Goal: Task Accomplishment & Management: Manage account settings

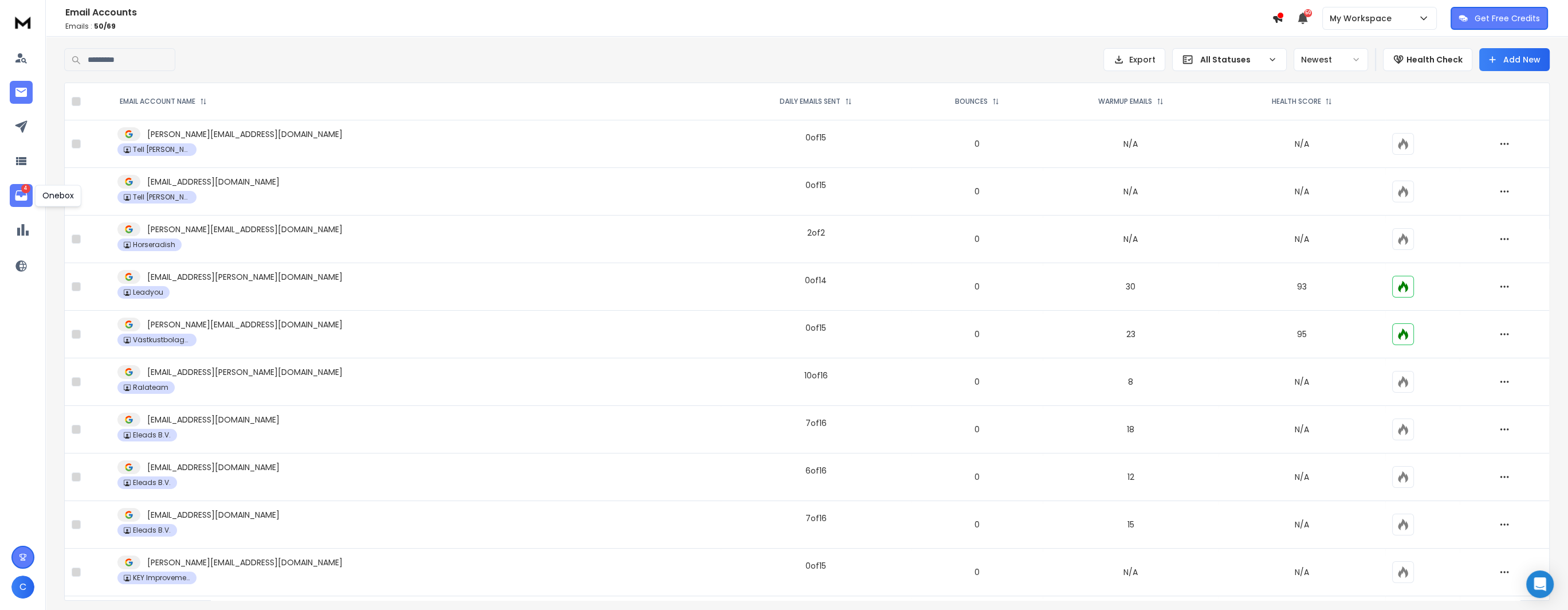
click at [26, 192] on p "4" at bounding box center [26, 189] width 9 height 9
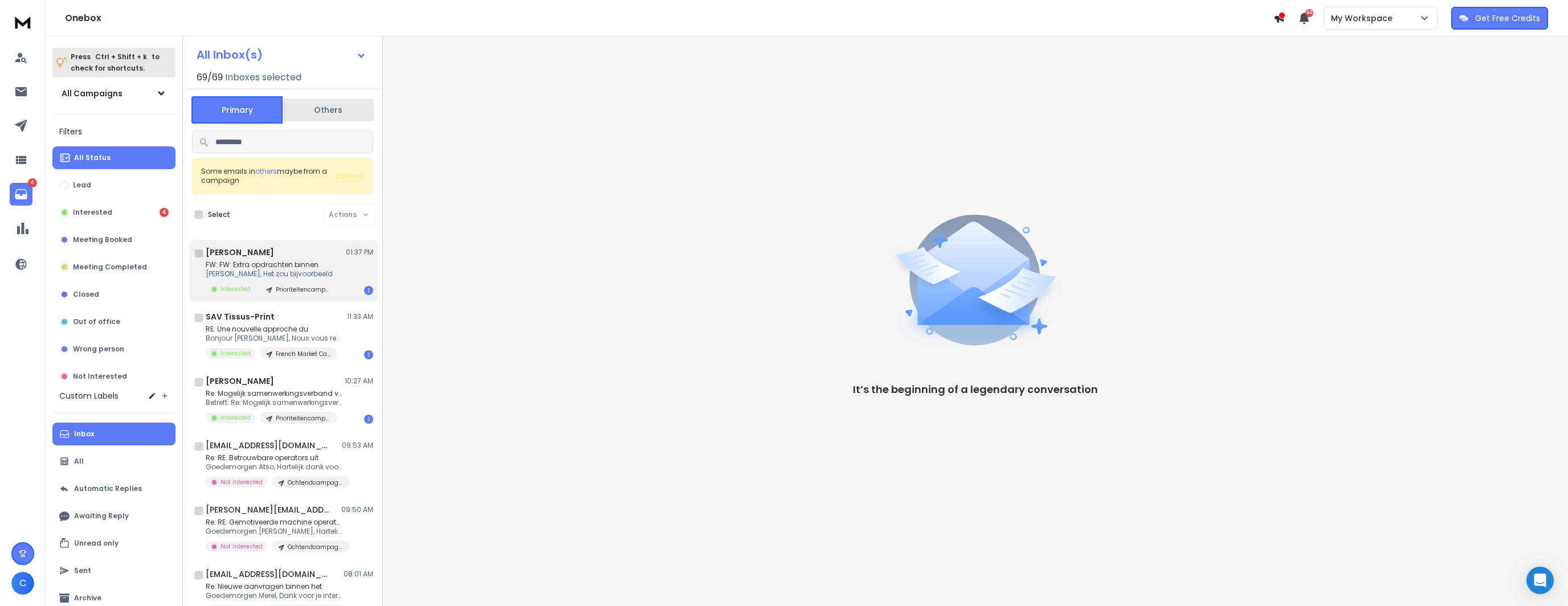
click at [325, 258] on div "Jiska Veenstra 01:37 PM FW: FW: Extra opdrachten binnen Dag Noor, Het zou bijvo…" at bounding box center [290, 270] width 168 height 48
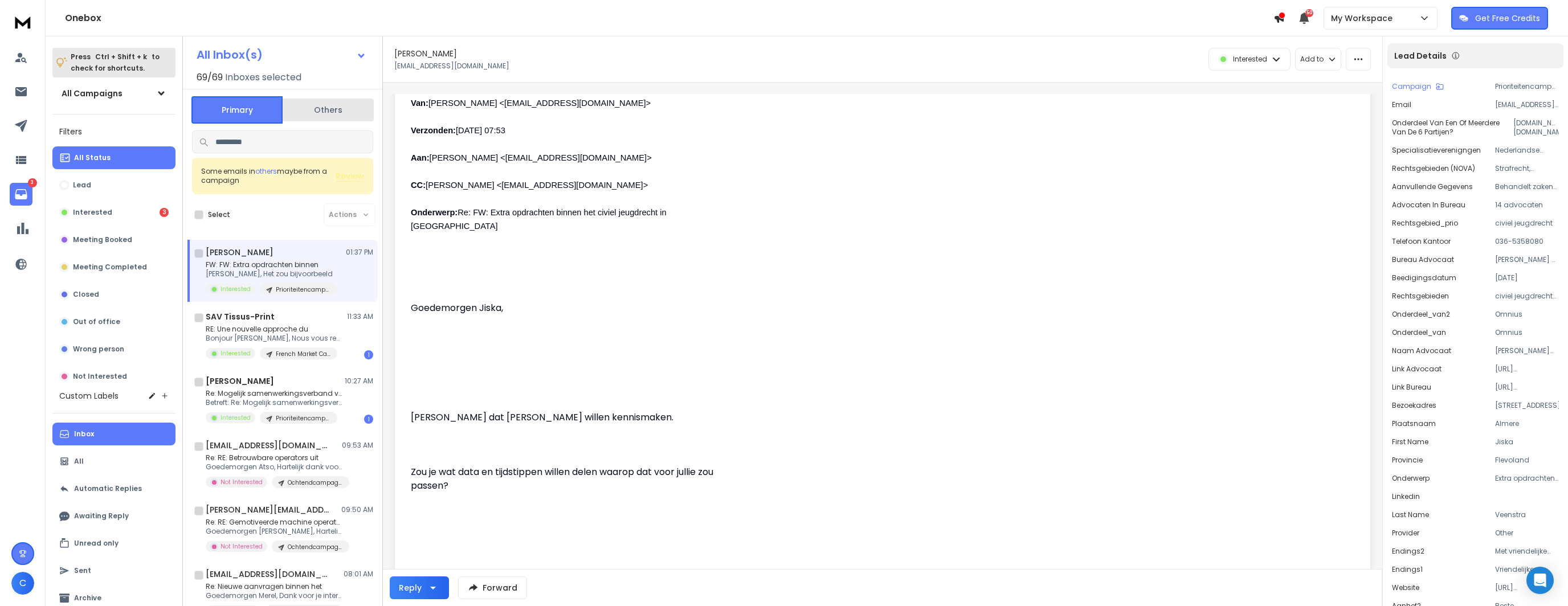
scroll to position [456, 0]
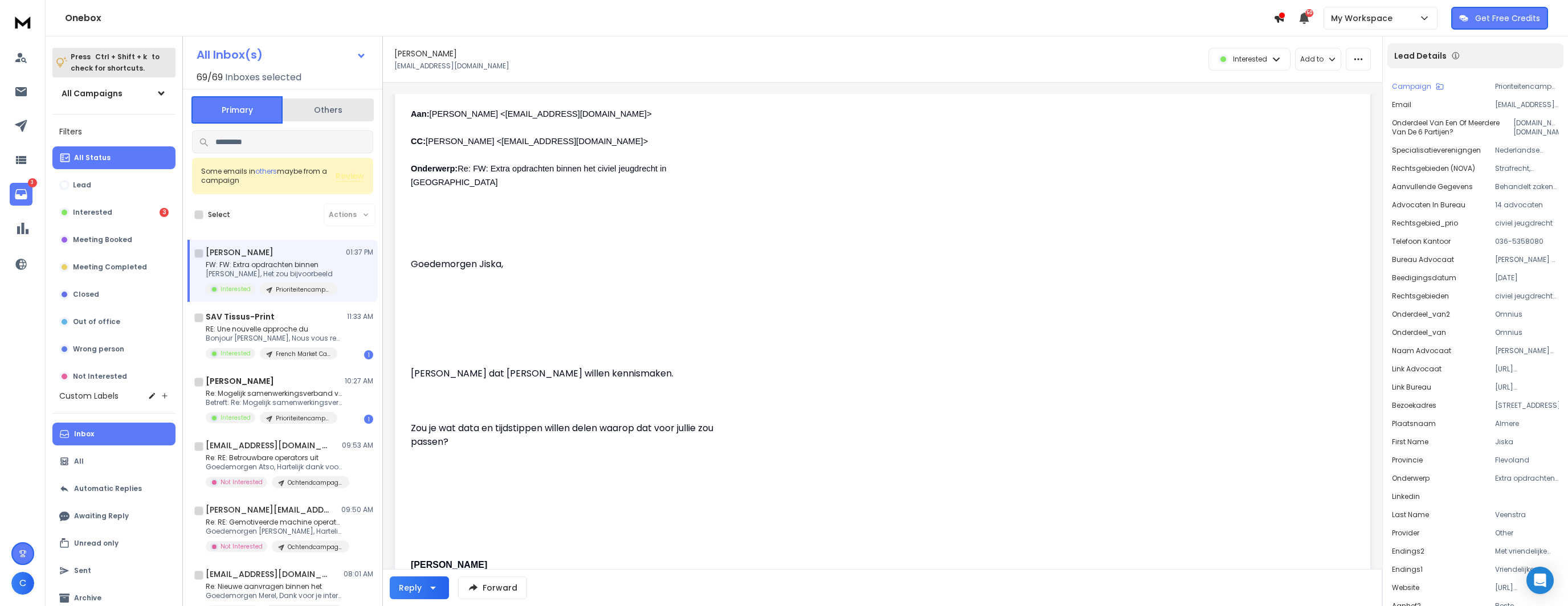
click at [557, 438] on p "Zou je wat data en tijdstippen willen delen waarop dat voor jullie zou passen?" at bounding box center [578, 435] width 332 height 27
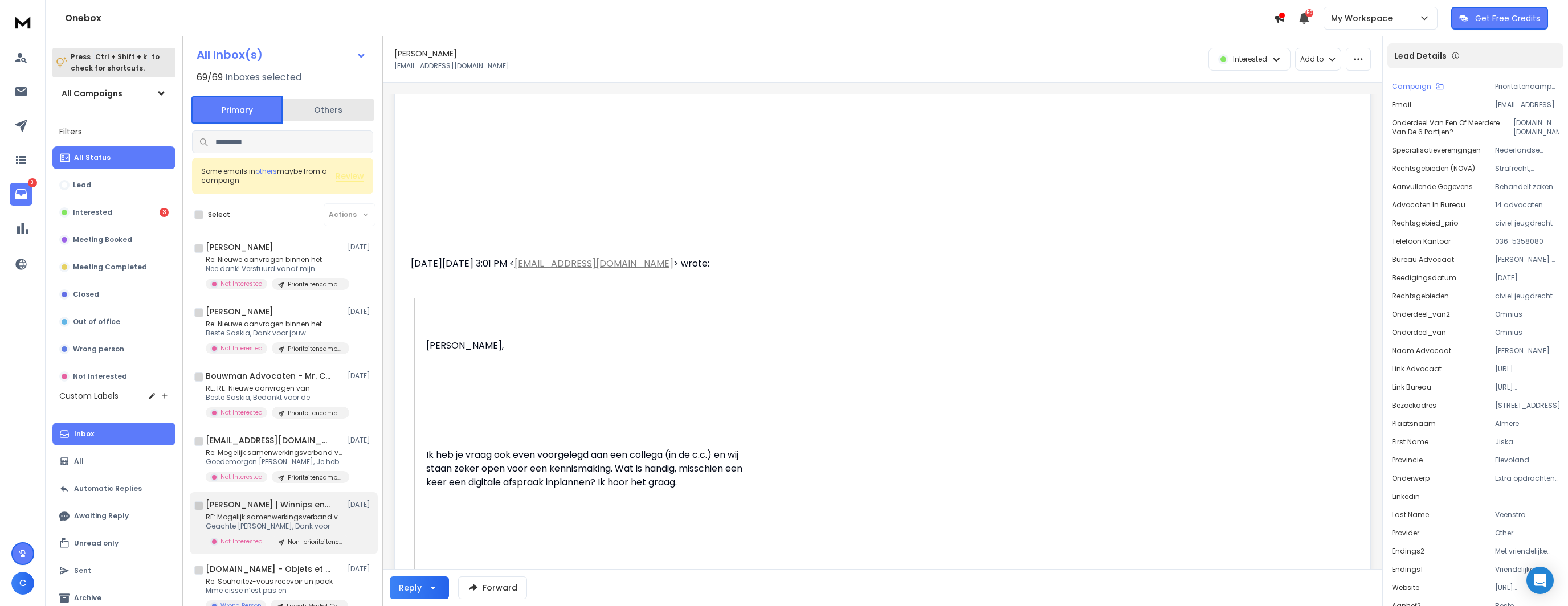
click at [285, 514] on p "RE: Mogelijk samenwerkingsverband voor aanvragen" at bounding box center [274, 517] width 137 height 9
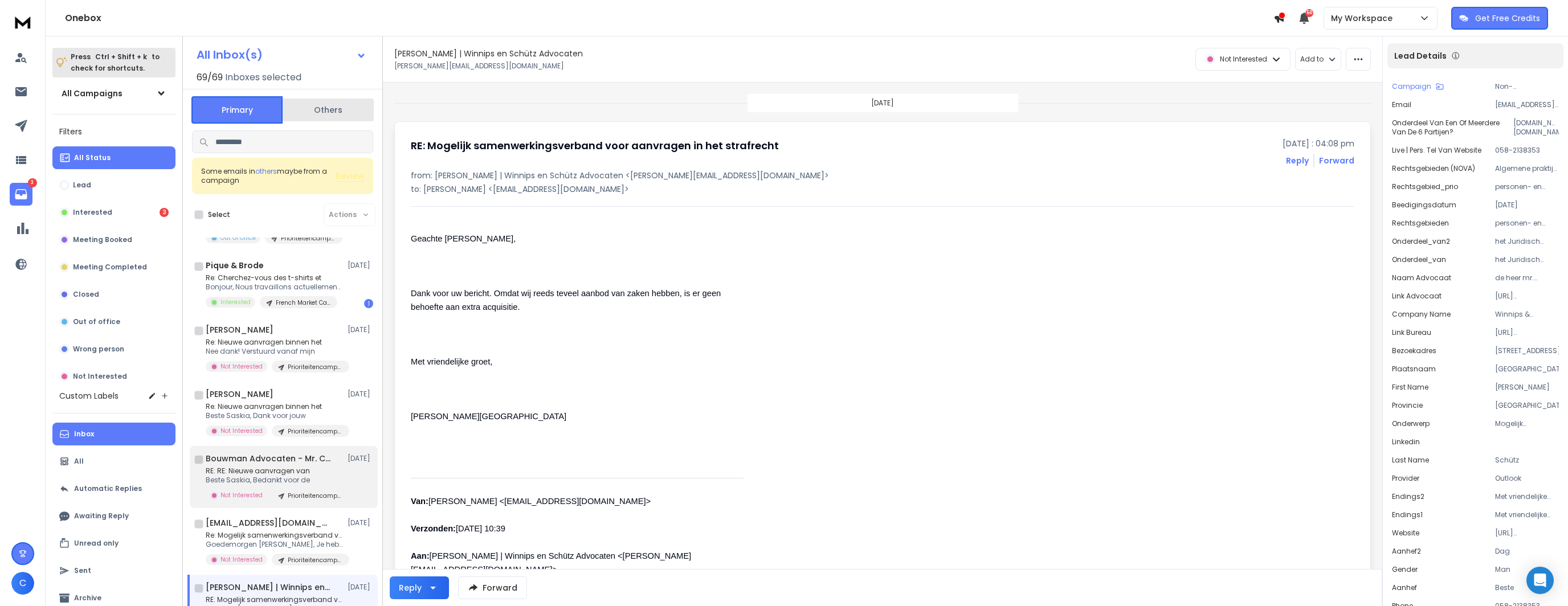
scroll to position [398, 0]
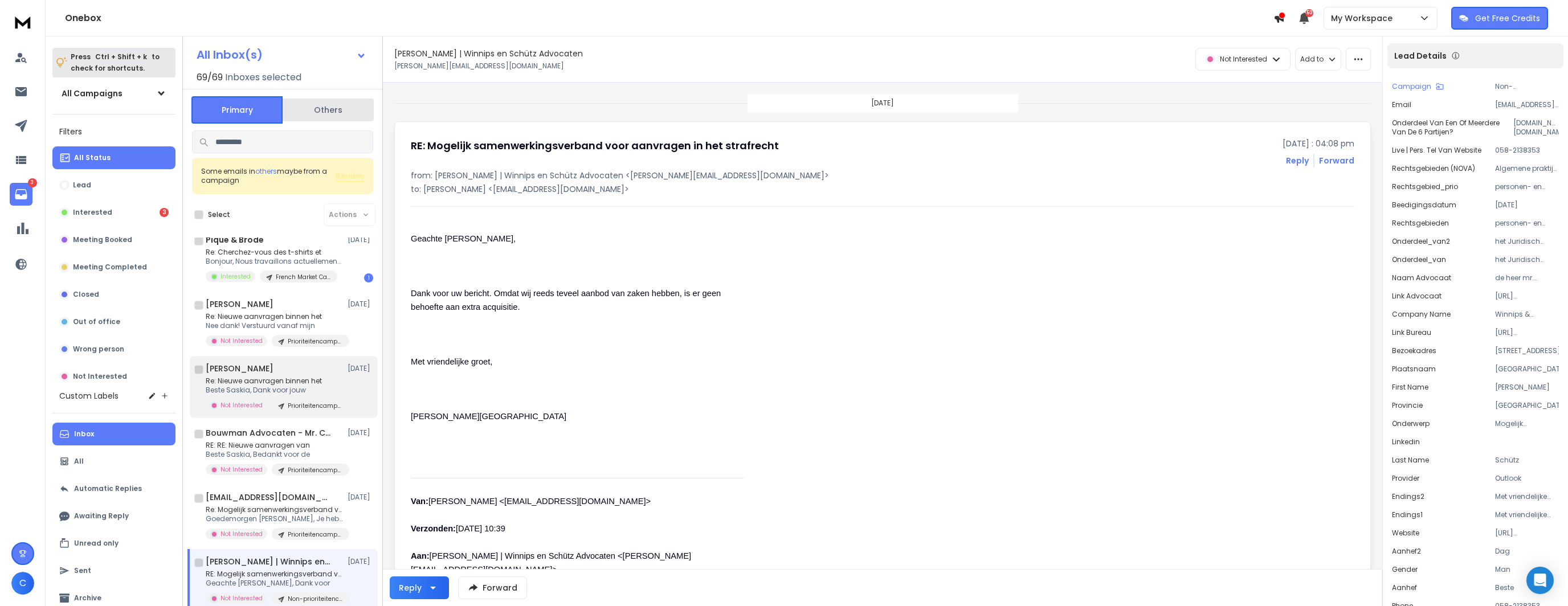
click at [321, 380] on p "Re: Nieuwe aanvragen binnen het" at bounding box center [274, 381] width 137 height 9
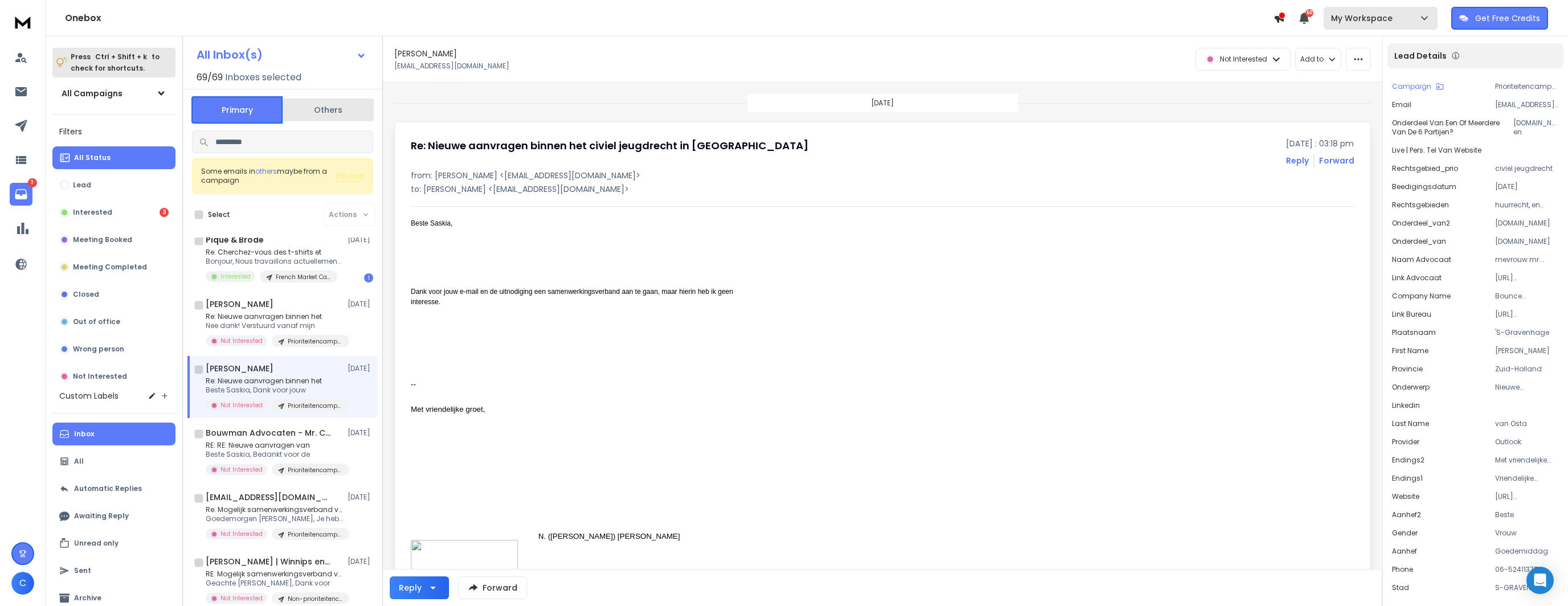
click at [1369, 16] on p "My Workspace" at bounding box center [1364, 18] width 66 height 11
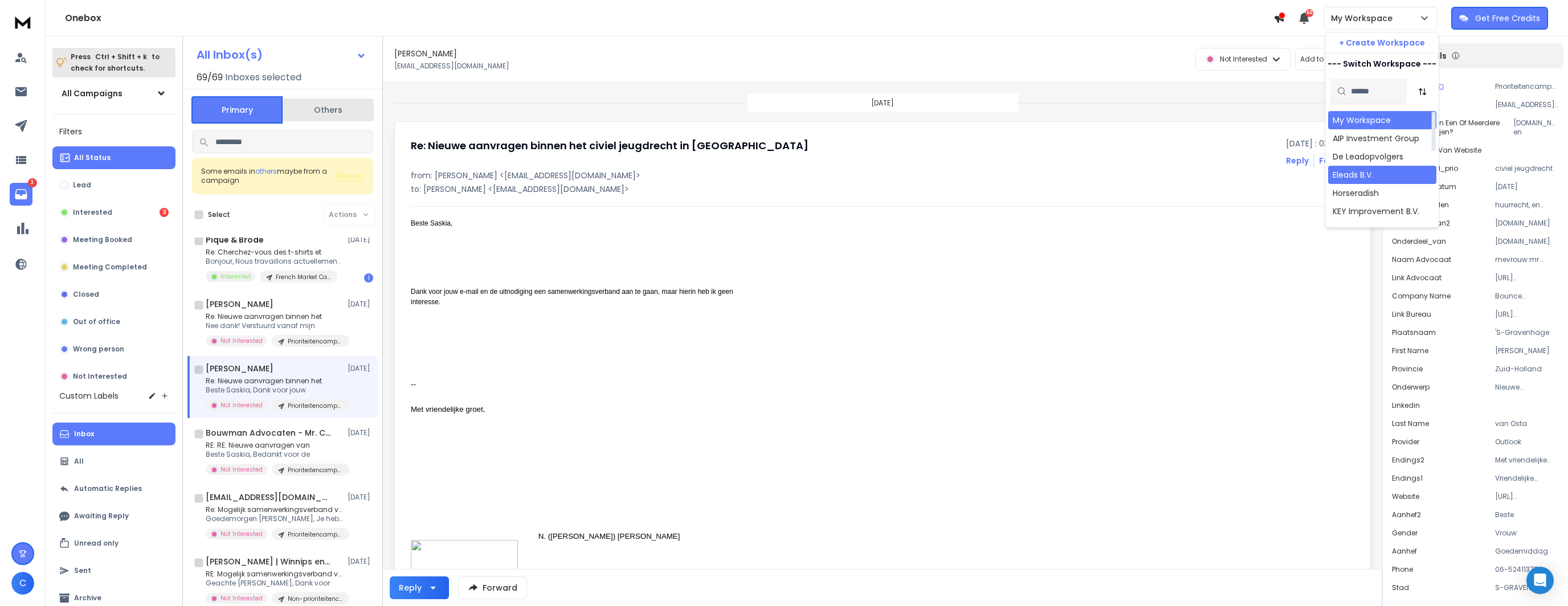
click at [1364, 180] on div "Eleads B.V." at bounding box center [1353, 175] width 41 height 11
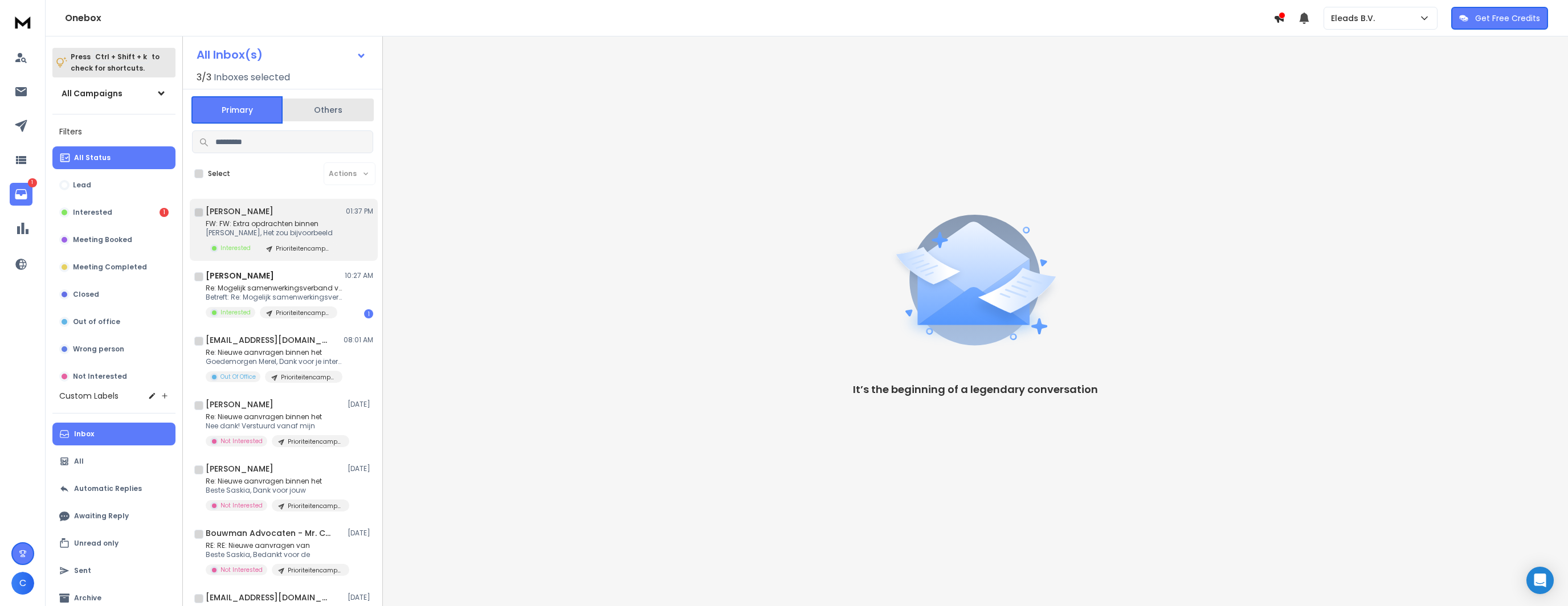
click at [285, 229] on p "[PERSON_NAME], Het zou bijvoorbeeld" at bounding box center [271, 232] width 131 height 9
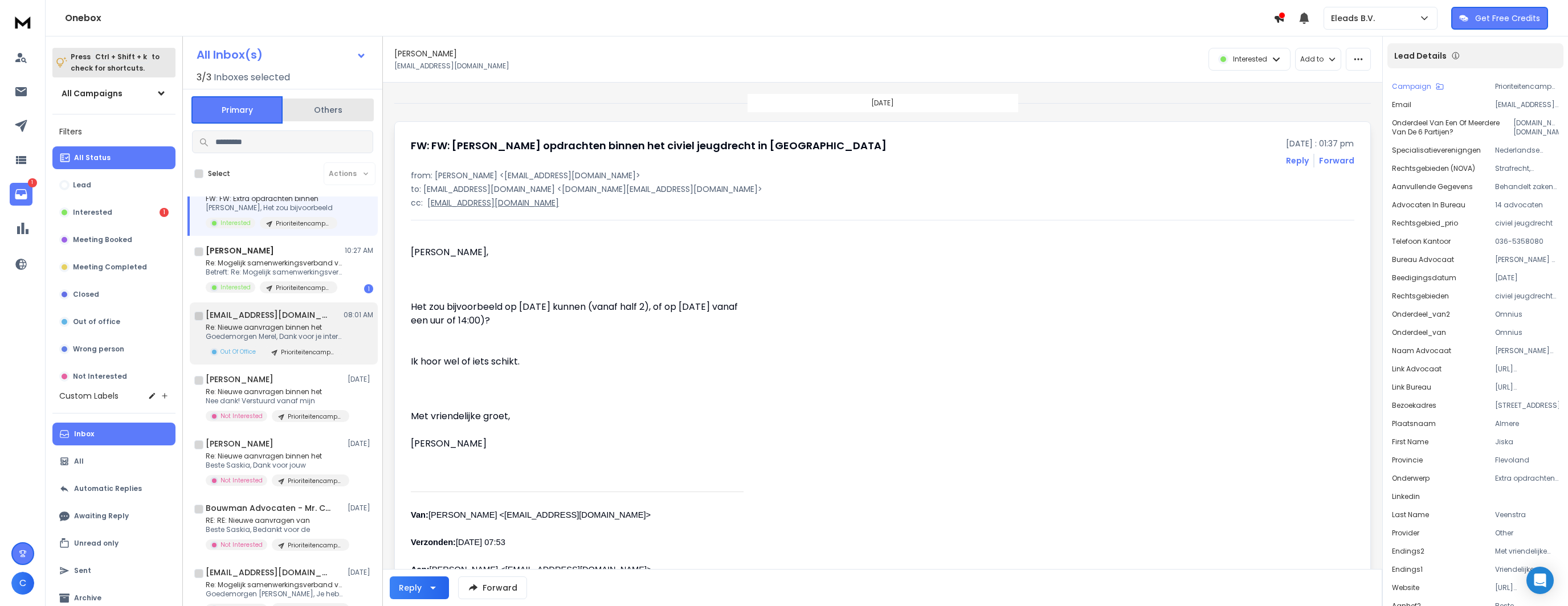
scroll to position [57, 0]
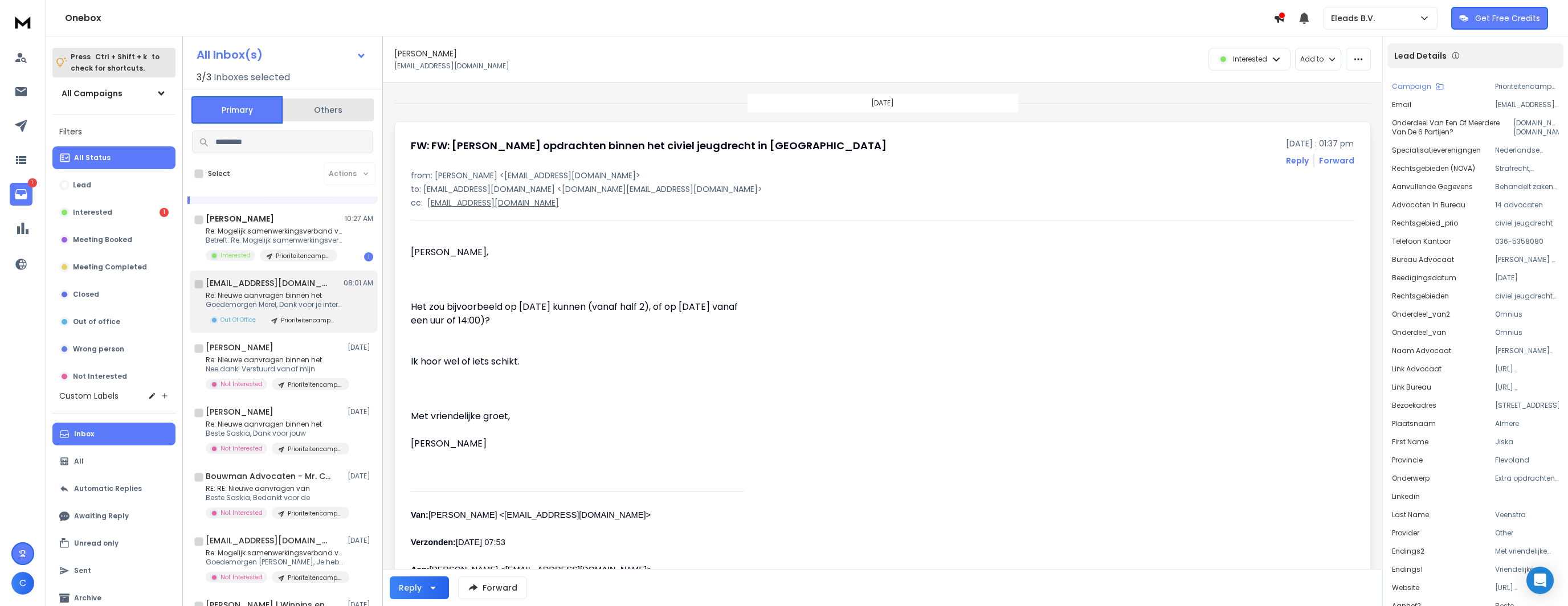
click at [298, 297] on p "Re: Nieuwe aanvragen binnen het" at bounding box center [274, 295] width 137 height 9
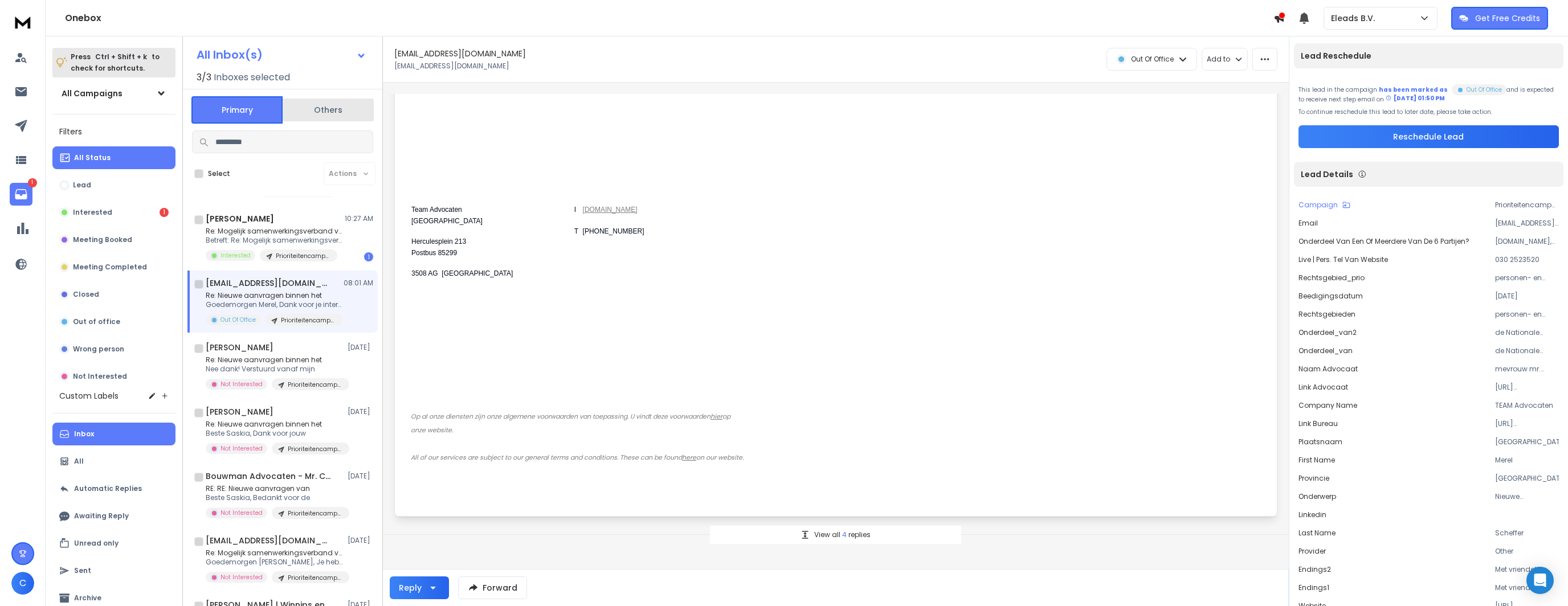
scroll to position [803, 0]
click at [832, 534] on p "View all 4 replies" at bounding box center [842, 533] width 57 height 9
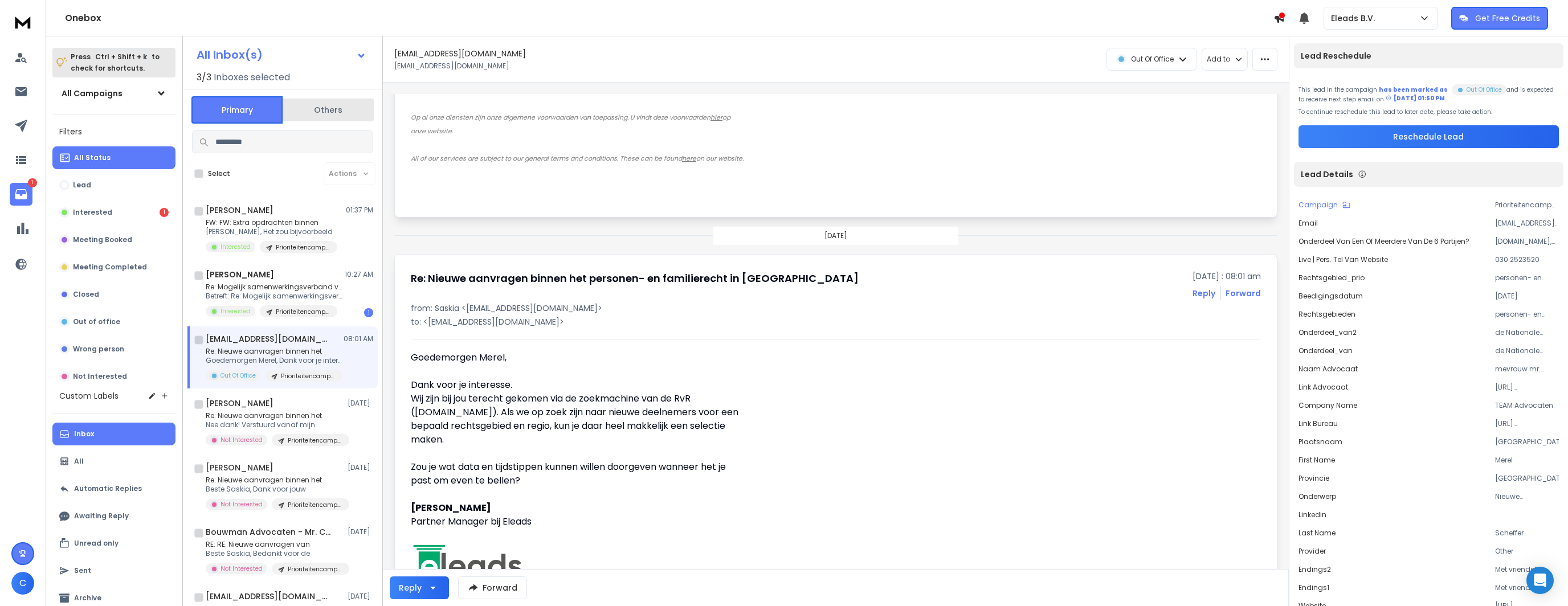
scroll to position [0, 0]
click at [1278, 62] on button "button" at bounding box center [1265, 58] width 25 height 23
click at [1223, 81] on div "Mark as unread" at bounding box center [1234, 84] width 75 height 11
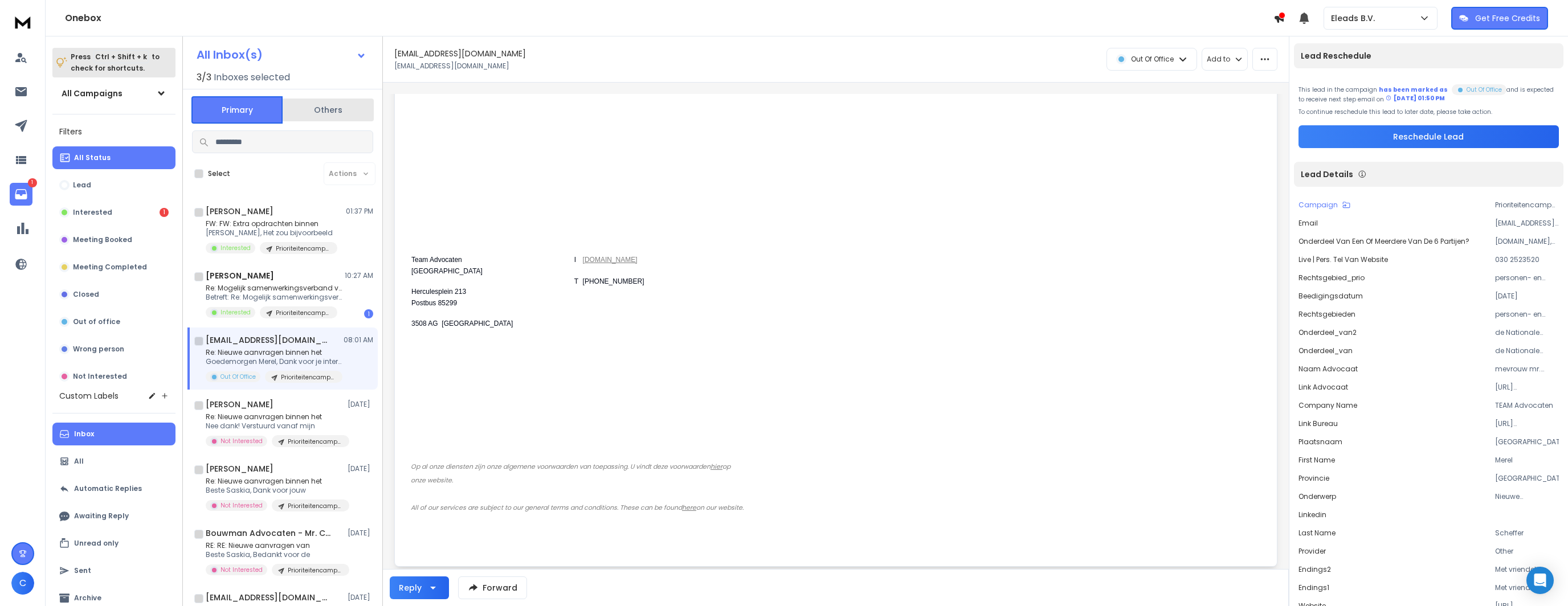
scroll to position [688, 0]
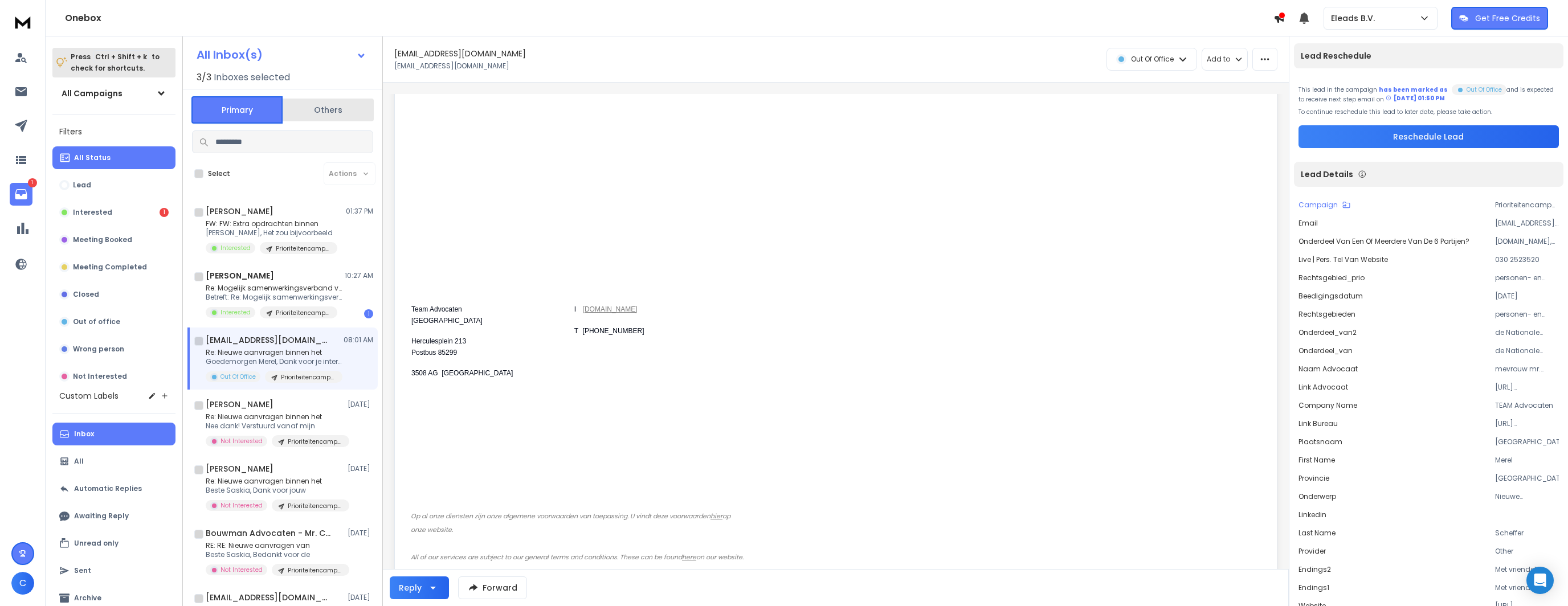
click at [322, 350] on p "Re: Nieuwe aanvragen binnen het" at bounding box center [274, 353] width 137 height 9
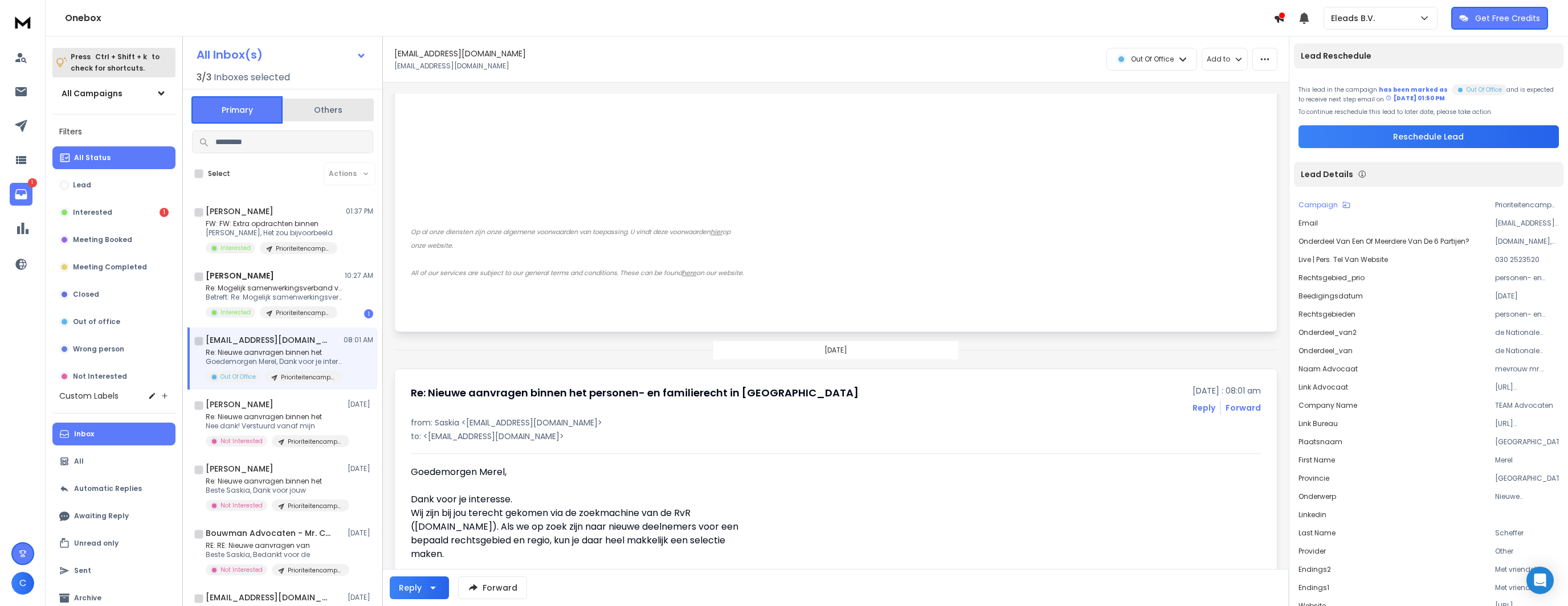
scroll to position [974, 0]
click at [265, 286] on p "Re: Mogelijk samenwerkingsverband voor civiel" at bounding box center [274, 288] width 137 height 9
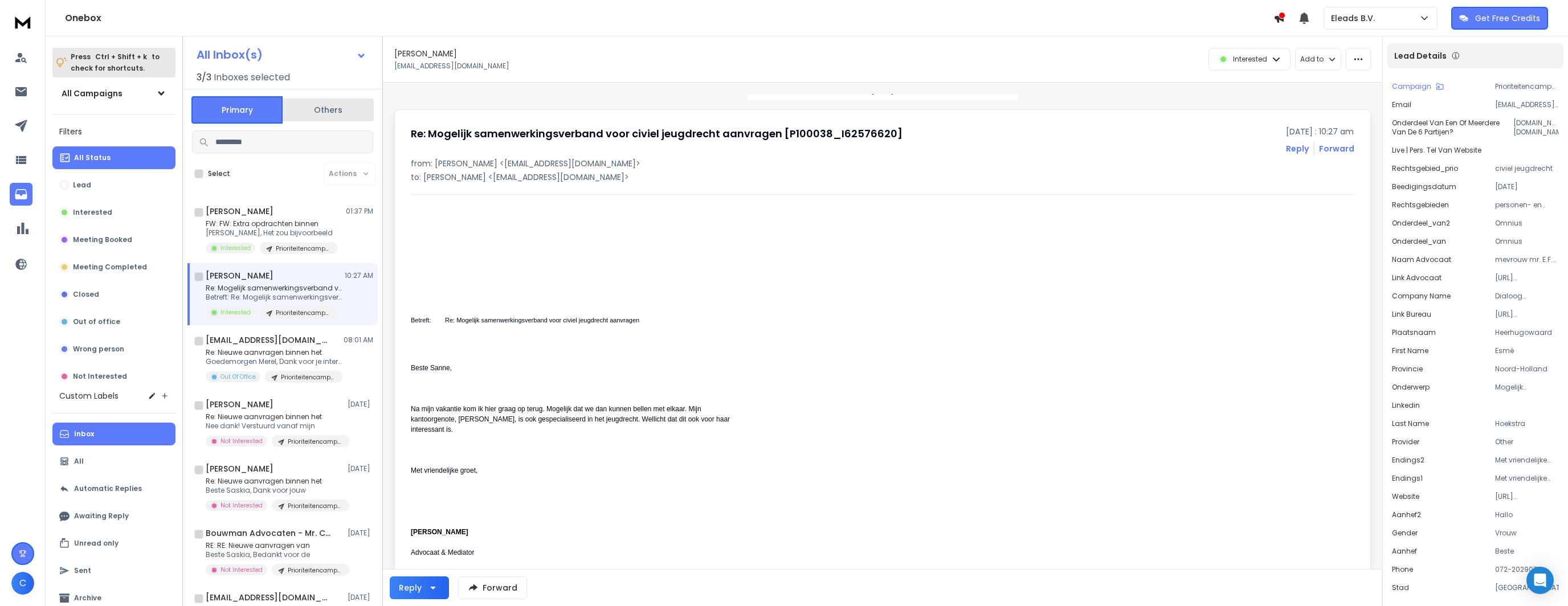
scroll to position [0, 0]
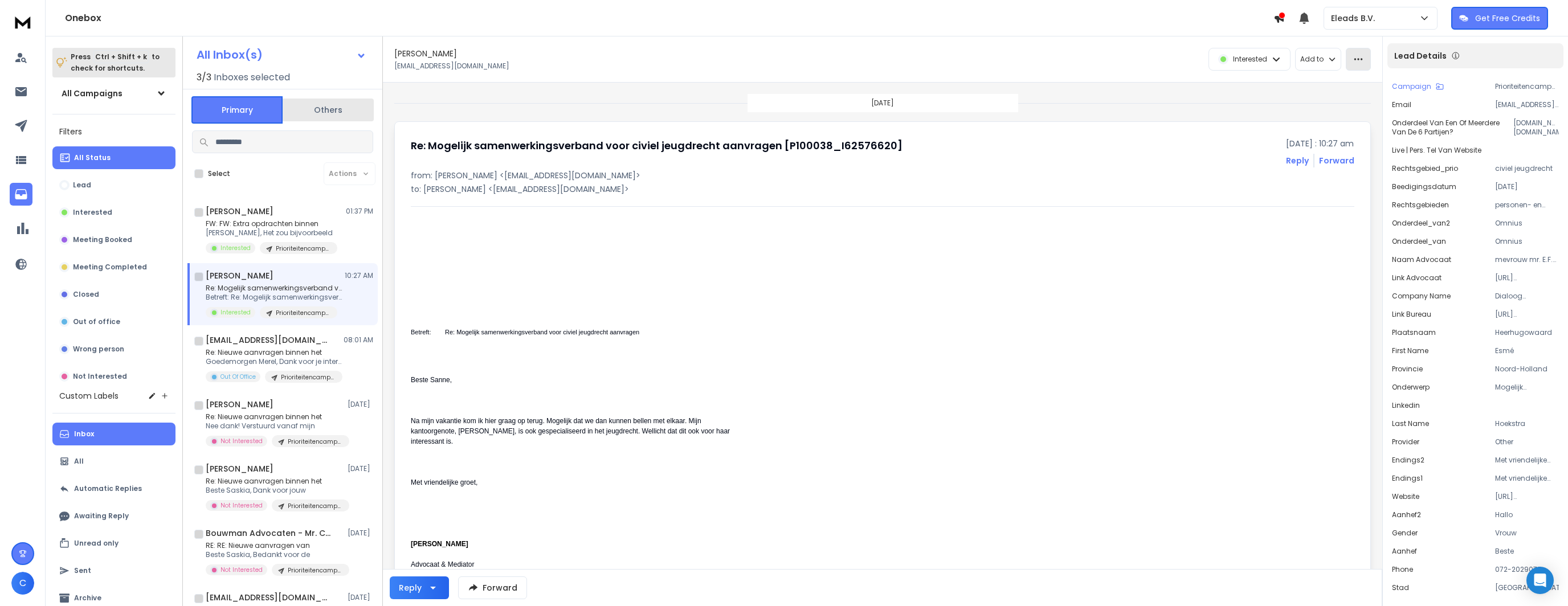
click at [1354, 58] on icon "button" at bounding box center [1359, 59] width 10 height 10
click at [1322, 85] on div "Mark as unread" at bounding box center [1322, 84] width 75 height 11
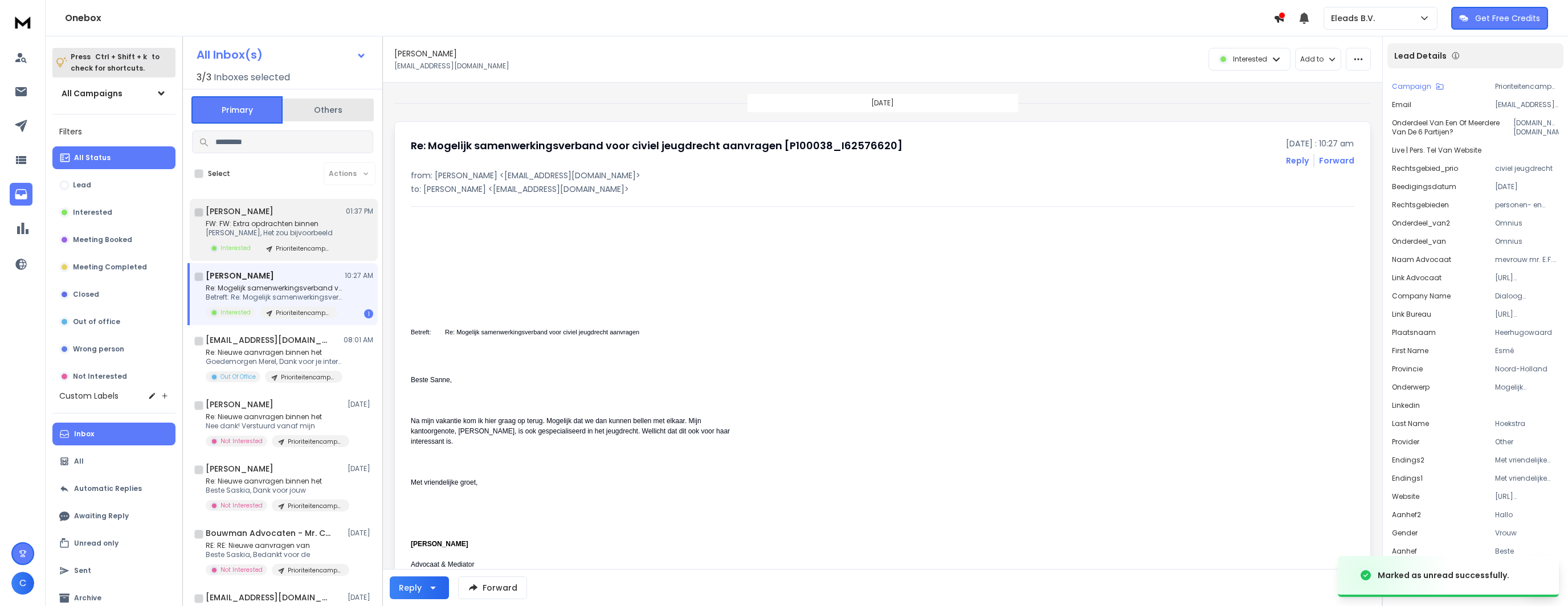
click at [310, 217] on div "[PERSON_NAME] 01:37 PM FW: FW: Extra opdrachten binnen Dag Noor, Het zou bijvoo…" at bounding box center [290, 230] width 168 height 48
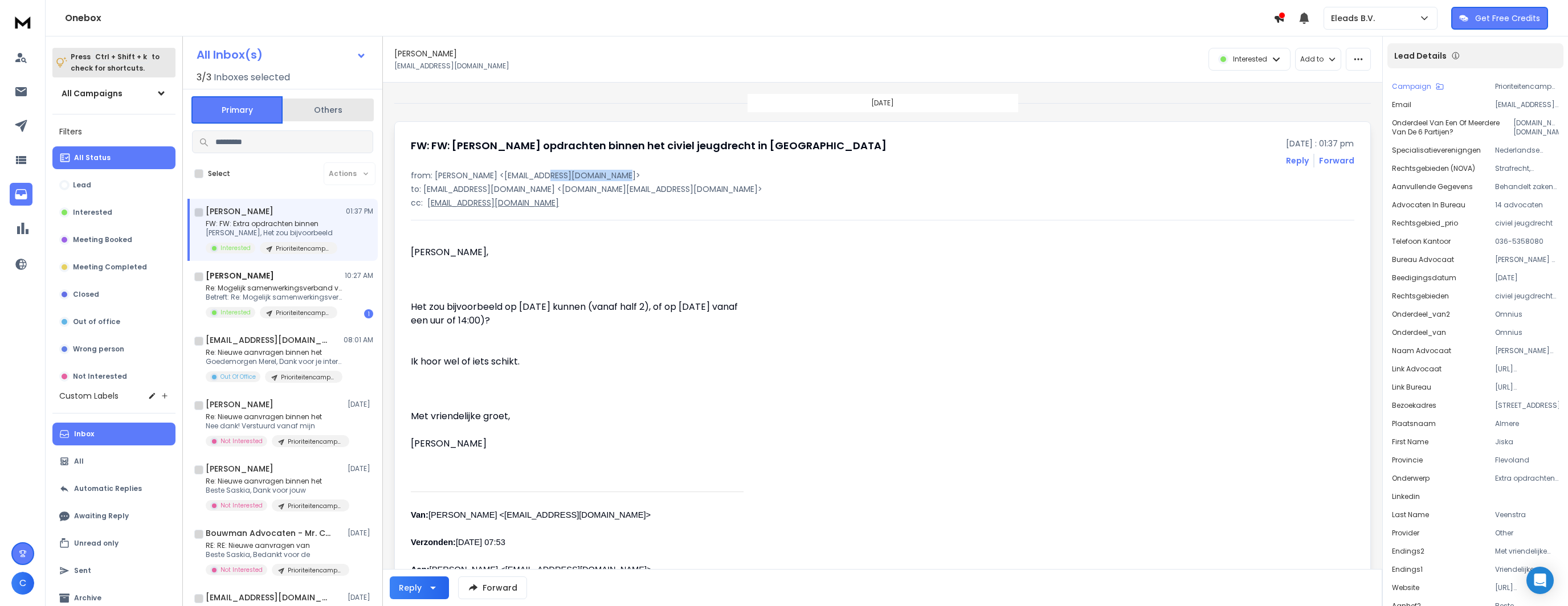
drag, startPoint x: 543, startPoint y: 171, endPoint x: 614, endPoint y: 172, distance: 71.0
click at [614, 172] on p "from: [PERSON_NAME] <[EMAIL_ADDRESS][DOMAIN_NAME]>" at bounding box center [883, 175] width 944 height 11
copy p "[DOMAIN_NAME]"
click at [1535, 261] on p "[PERSON_NAME] & Hamer Advocaten" at bounding box center [1526, 259] width 64 height 9
click at [1367, 65] on button "button" at bounding box center [1359, 58] width 25 height 23
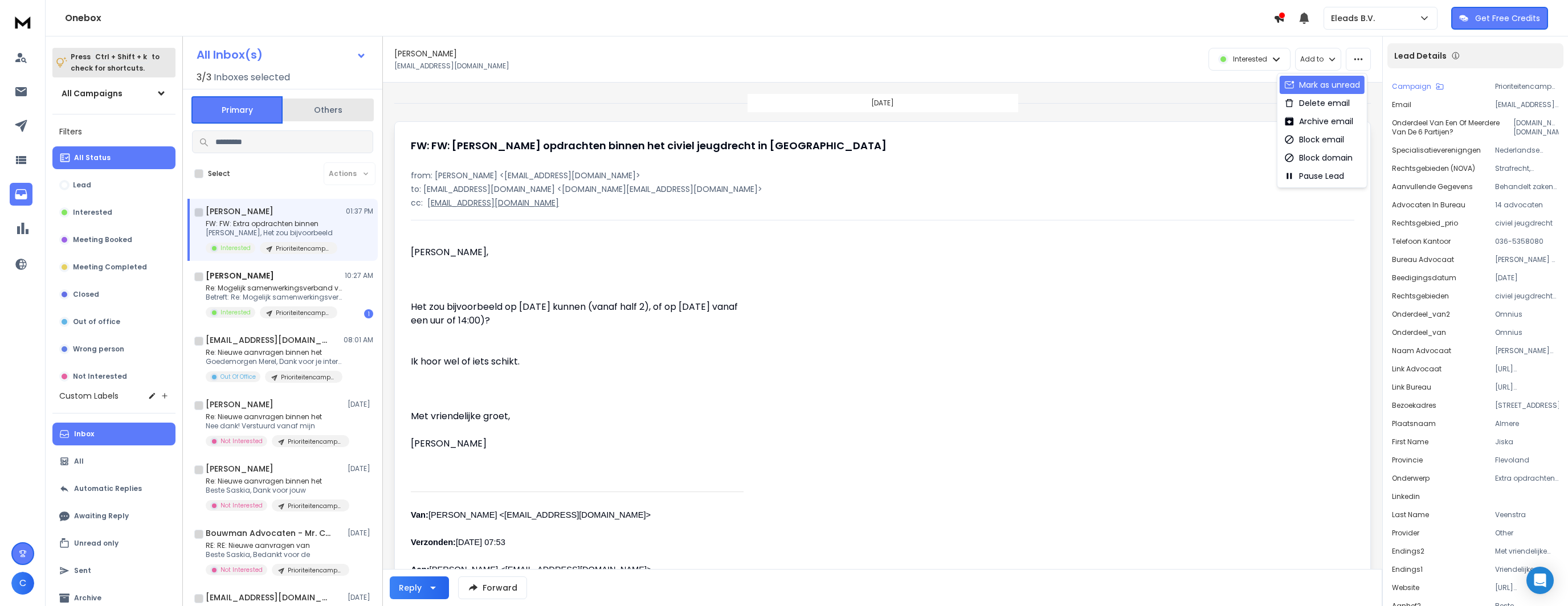
click at [1349, 82] on div "Mark as unread" at bounding box center [1322, 84] width 75 height 11
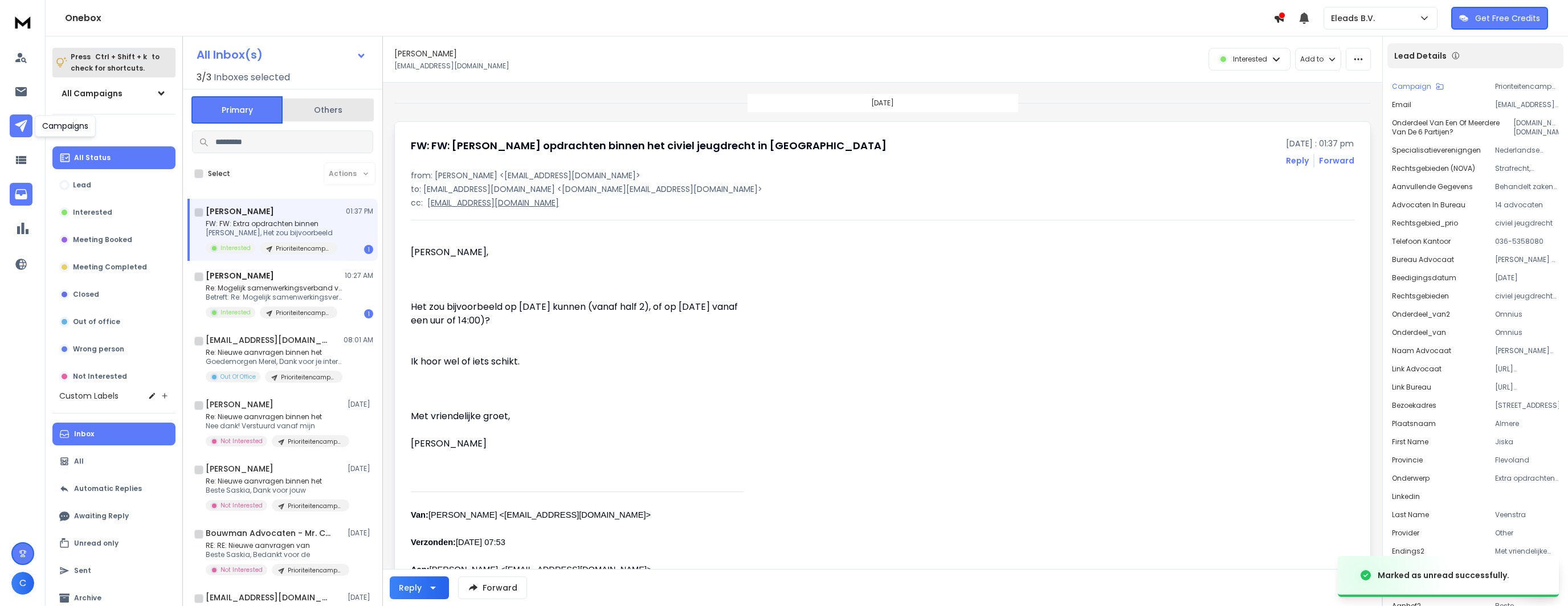
click at [22, 122] on icon at bounding box center [20, 125] width 12 height 12
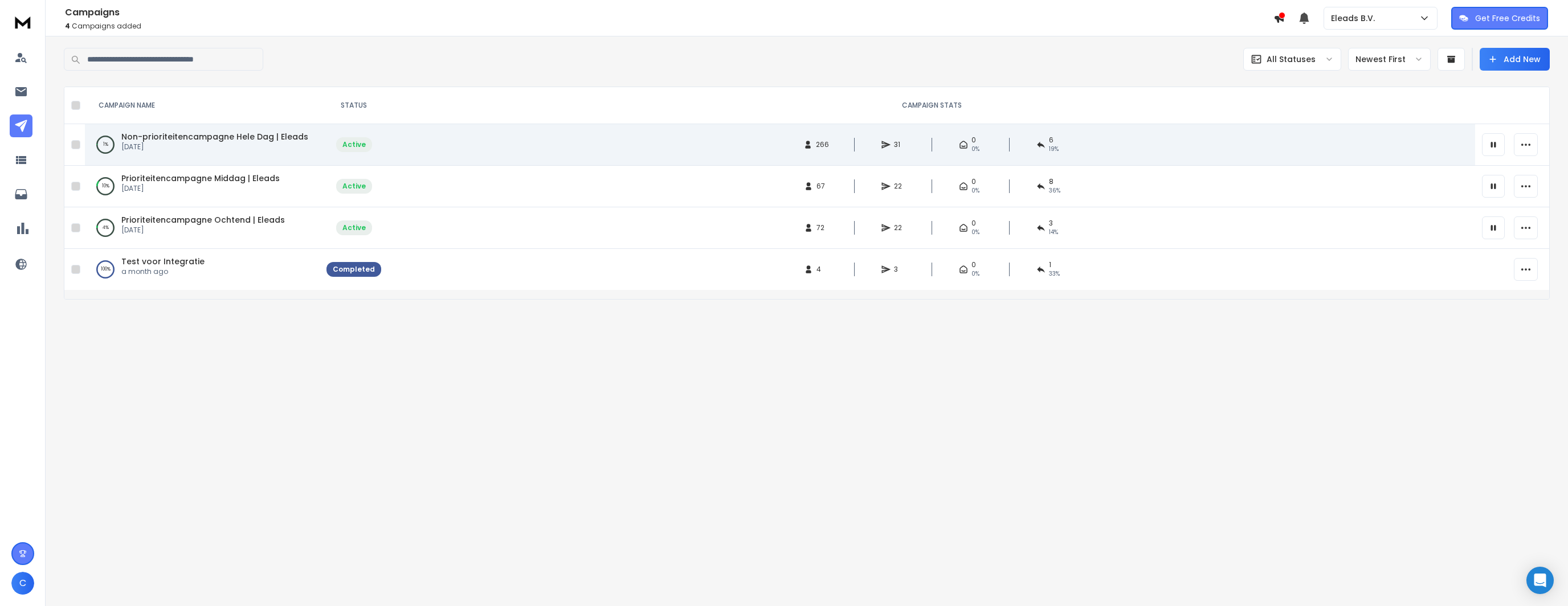
click at [234, 136] on span "Non-prioriteitencampagne Hele Dag | Eleads" at bounding box center [215, 136] width 187 height 11
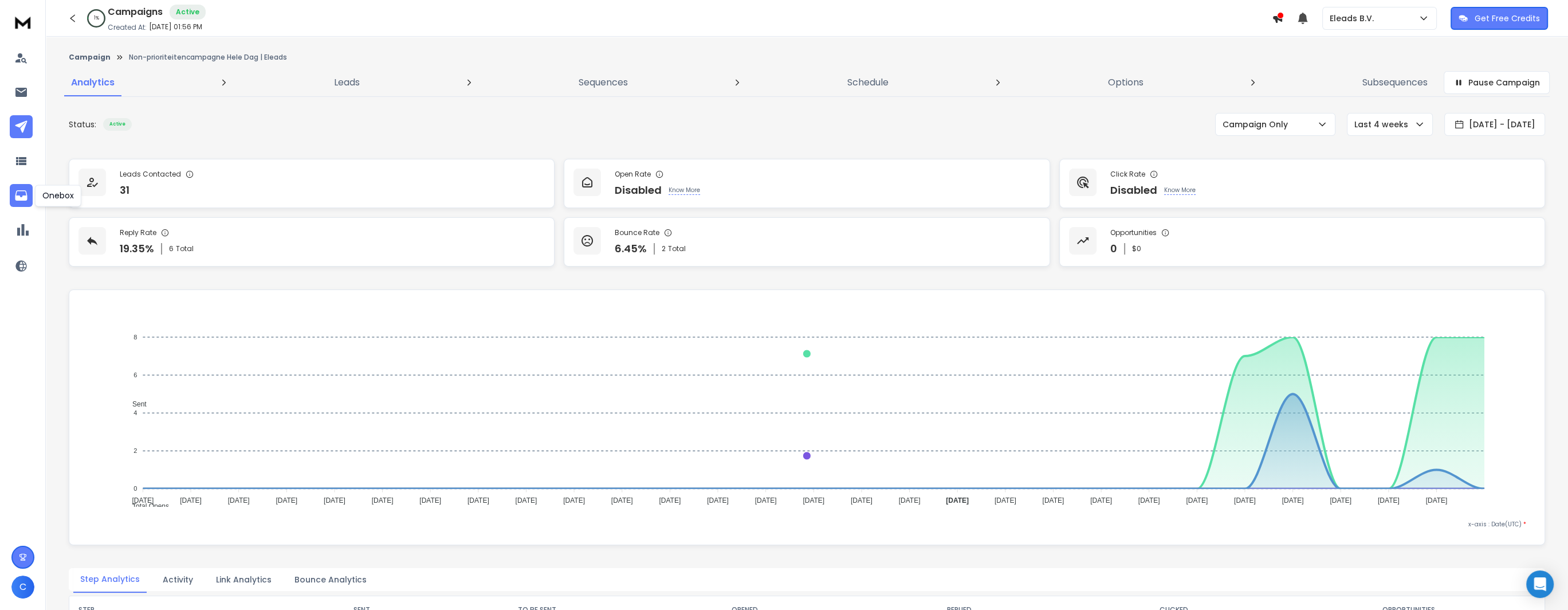
click at [14, 204] on link at bounding box center [20, 195] width 23 height 23
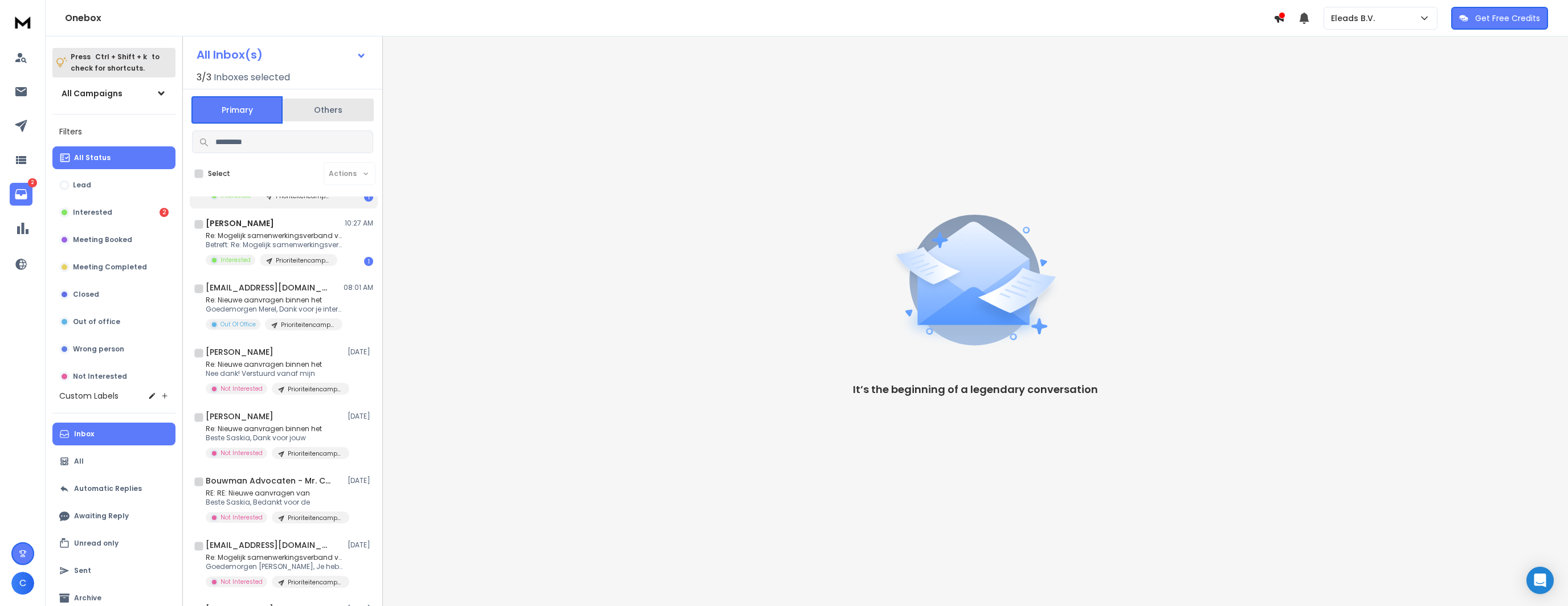
scroll to position [57, 0]
click at [231, 315] on p "Out Of Office" at bounding box center [238, 320] width 36 height 8
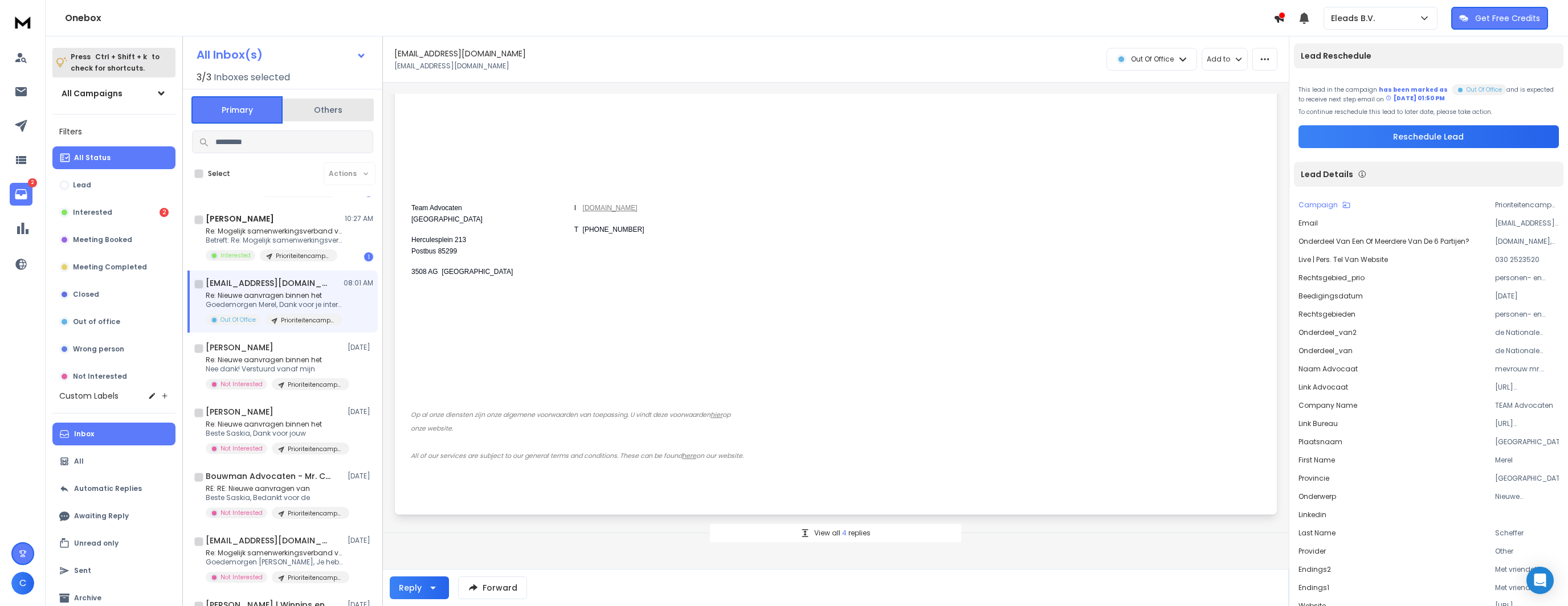
scroll to position [803, 0]
click at [856, 531] on p "View all 4 replies" at bounding box center [842, 533] width 57 height 9
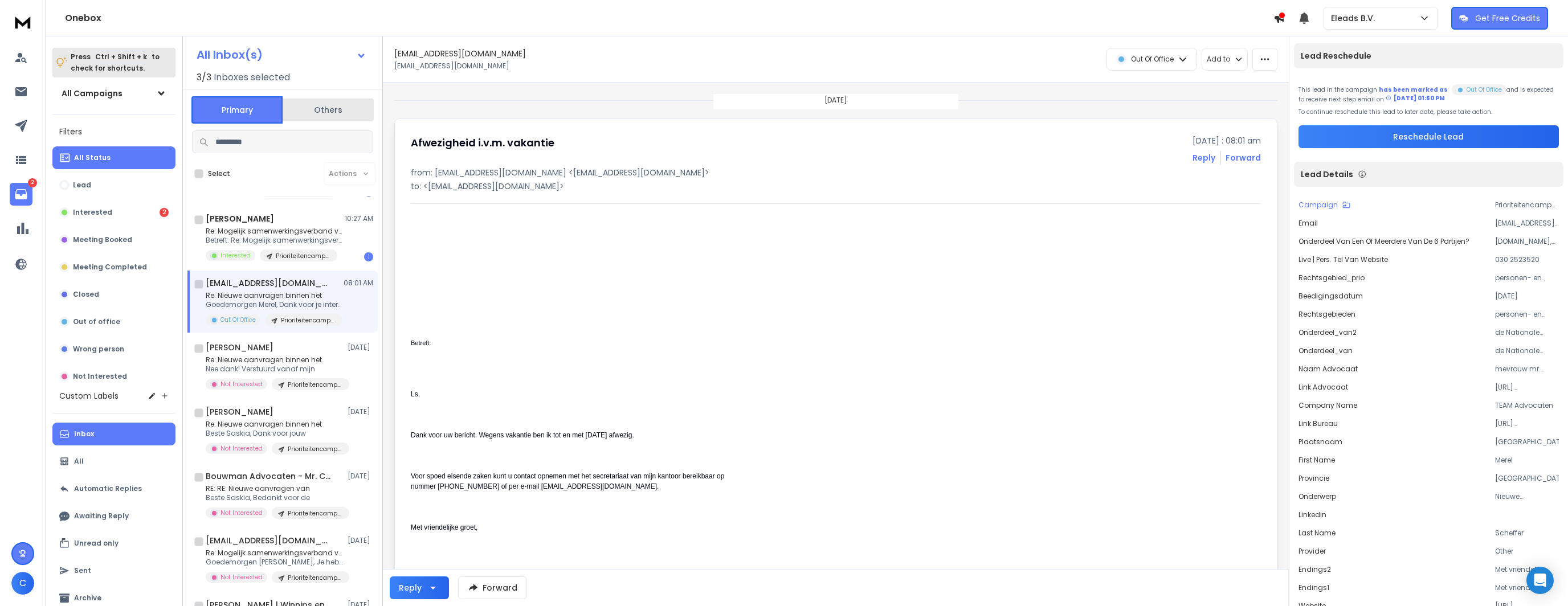
scroll to position [0, 0]
click at [1171, 66] on div "Out Of Office" at bounding box center [1152, 59] width 90 height 22
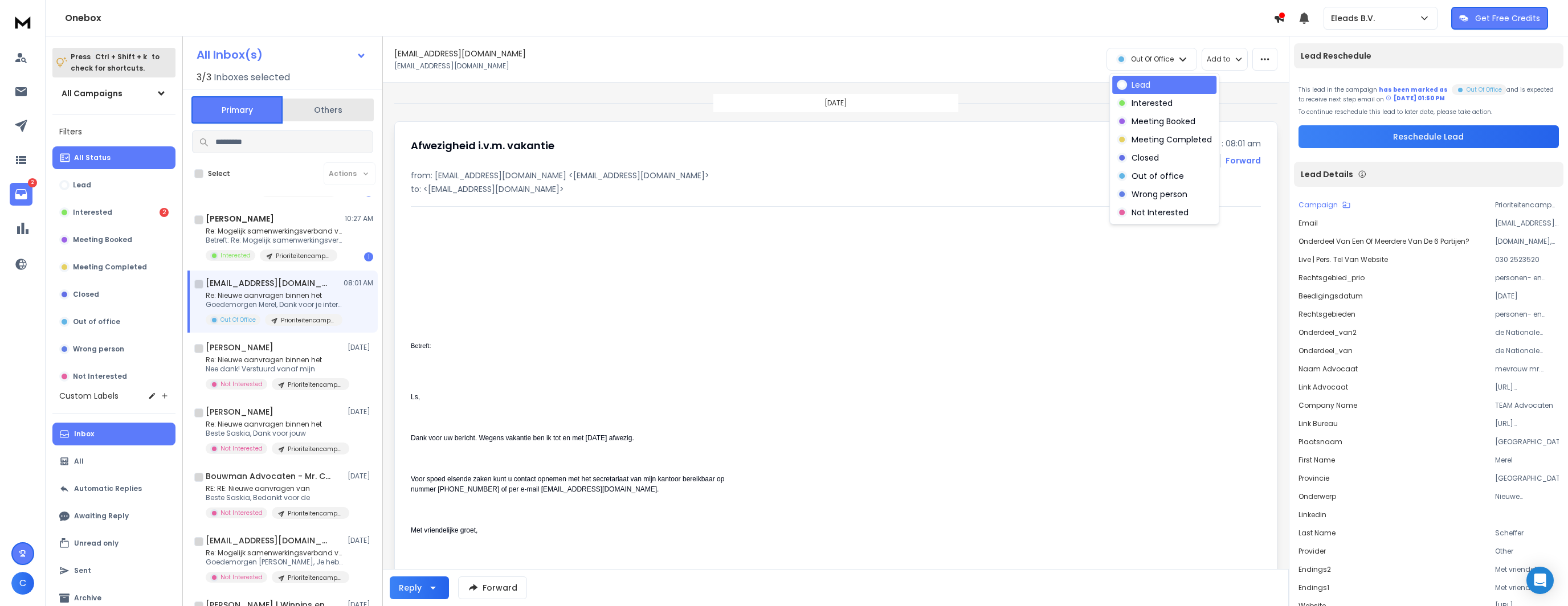
click at [1149, 82] on p "Lead" at bounding box center [1141, 84] width 19 height 11
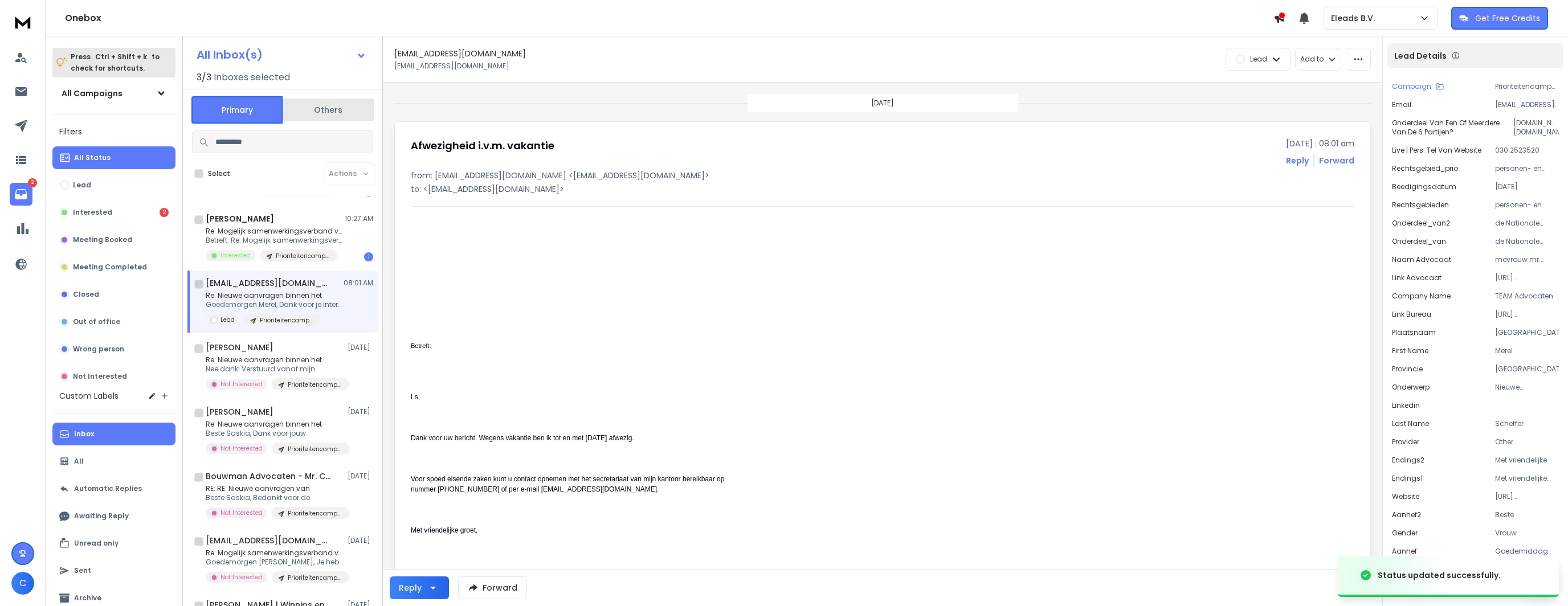
click at [291, 285] on h1 "[EMAIL_ADDRESS][DOMAIN_NAME]" at bounding box center [269, 282] width 126 height 11
click at [292, 356] on p "Re: Nieuwe aanvragen binnen het" at bounding box center [274, 359] width 137 height 9
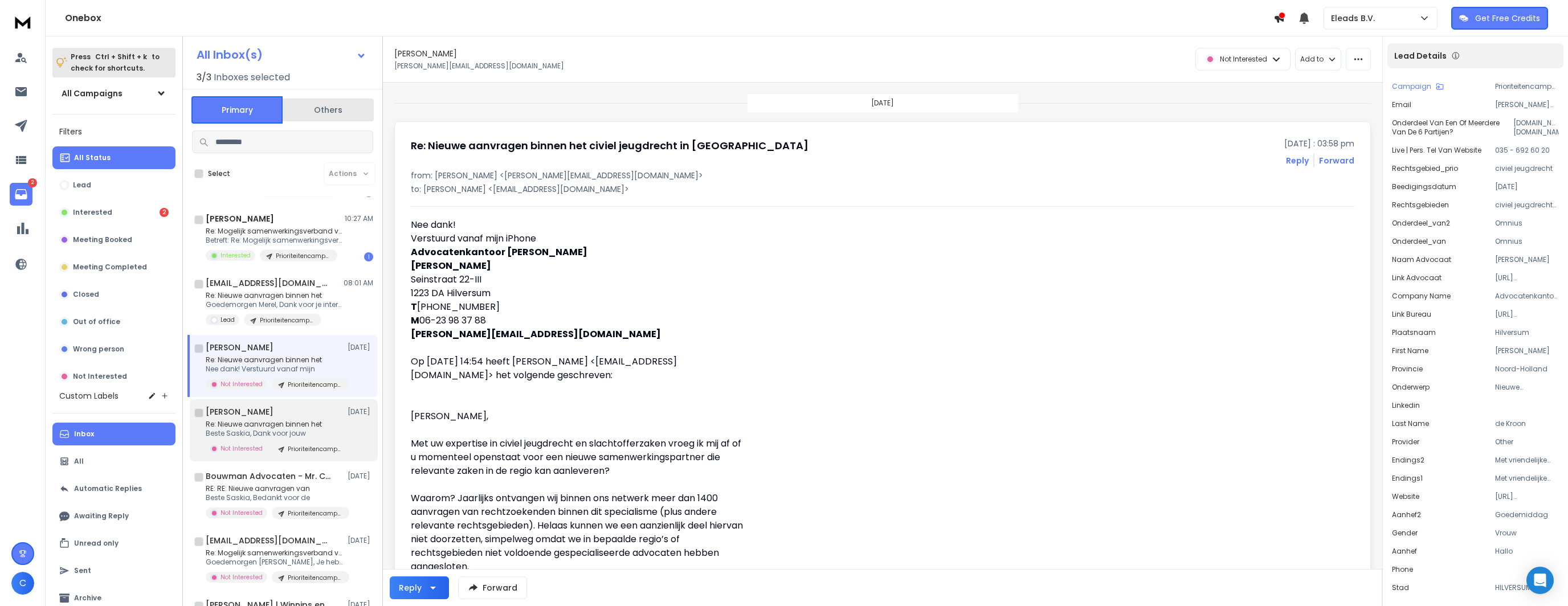
click at [281, 420] on p "Re: Nieuwe aanvragen binnen het" at bounding box center [274, 424] width 137 height 9
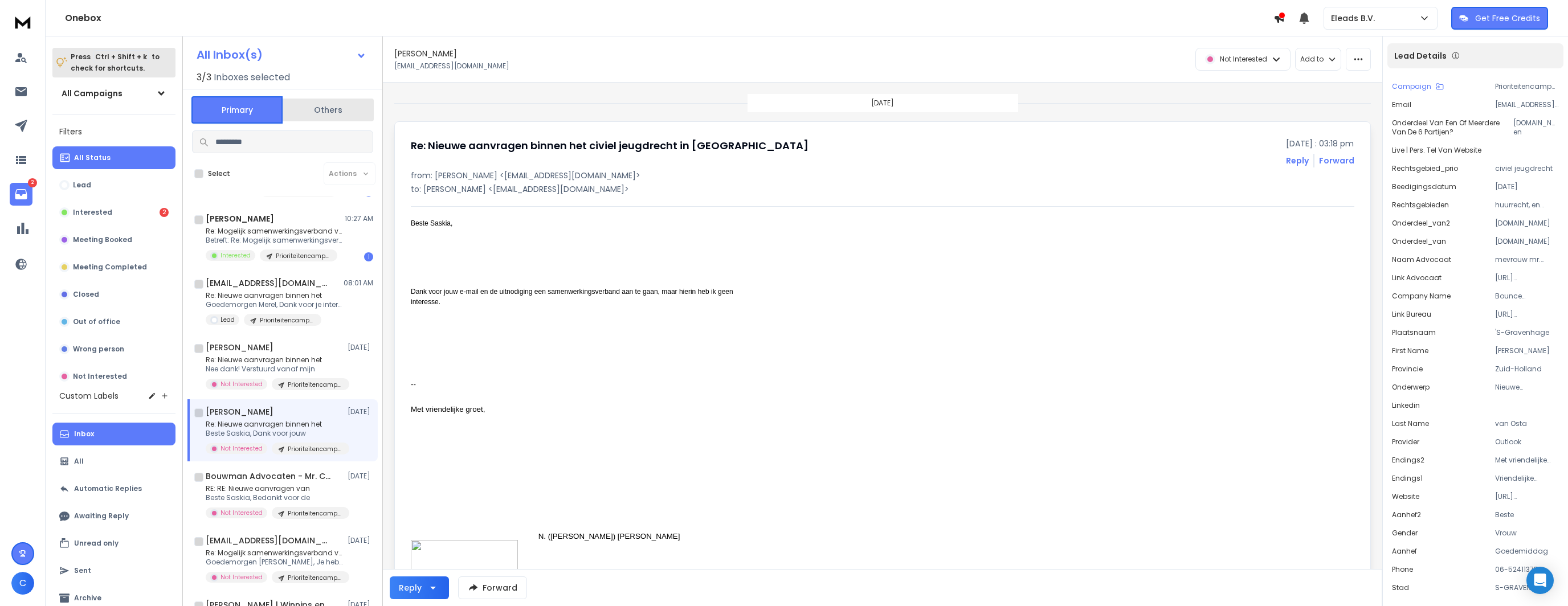
click at [326, 420] on p "Re: Nieuwe aanvragen binnen het" at bounding box center [274, 424] width 137 height 9
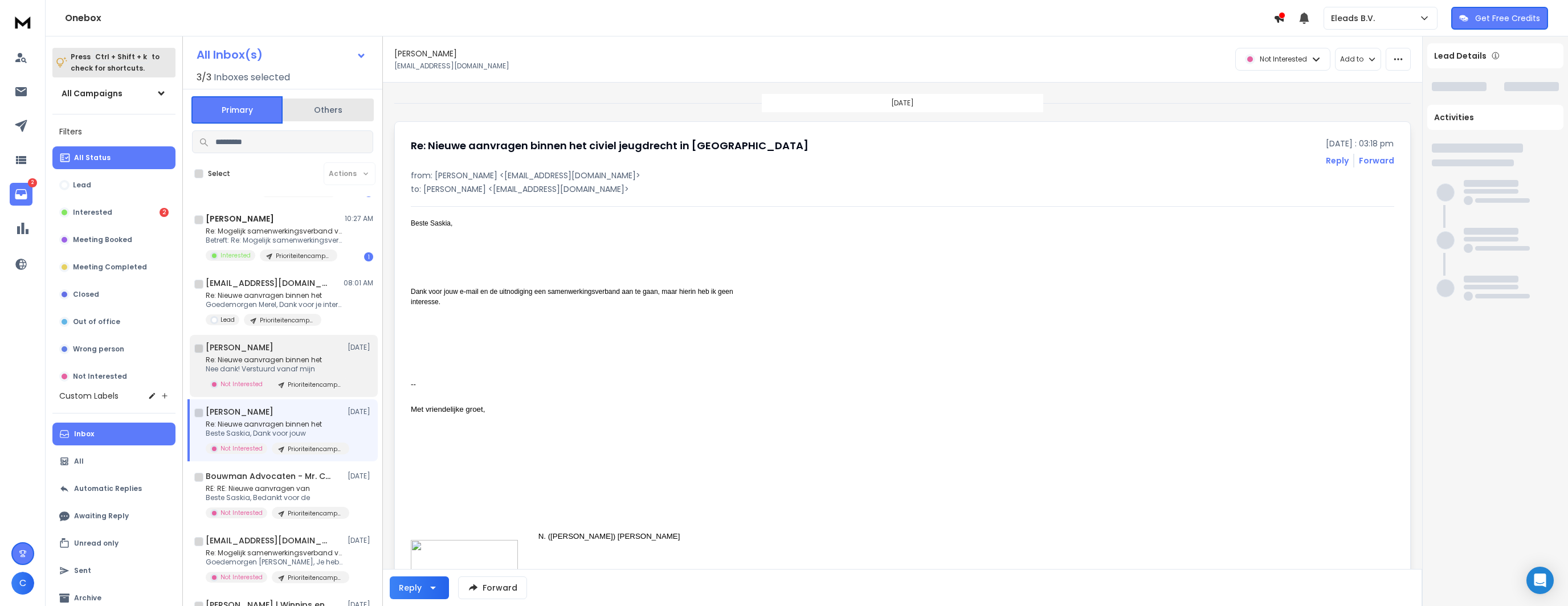
click at [304, 347] on div "[PERSON_NAME] [DATE]" at bounding box center [290, 347] width 168 height 11
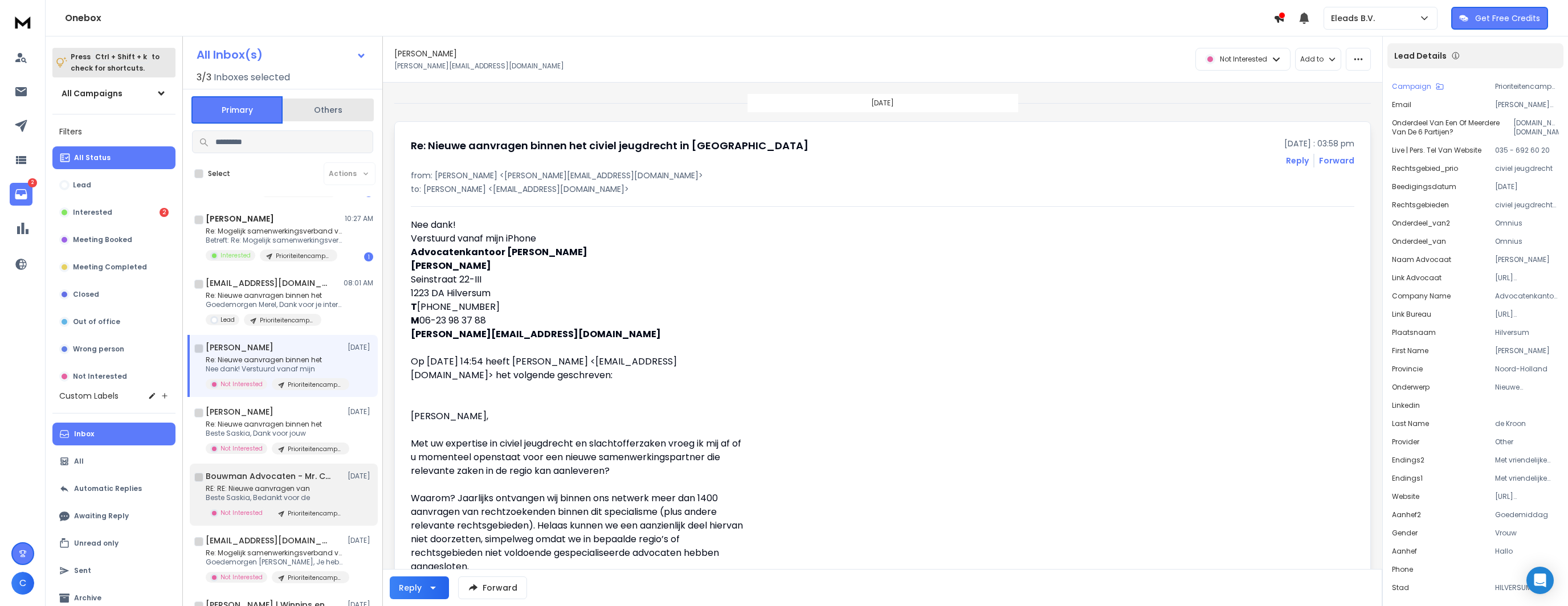
click at [304, 489] on p "RE: RE: Nieuwe aanvragen van" at bounding box center [274, 488] width 137 height 9
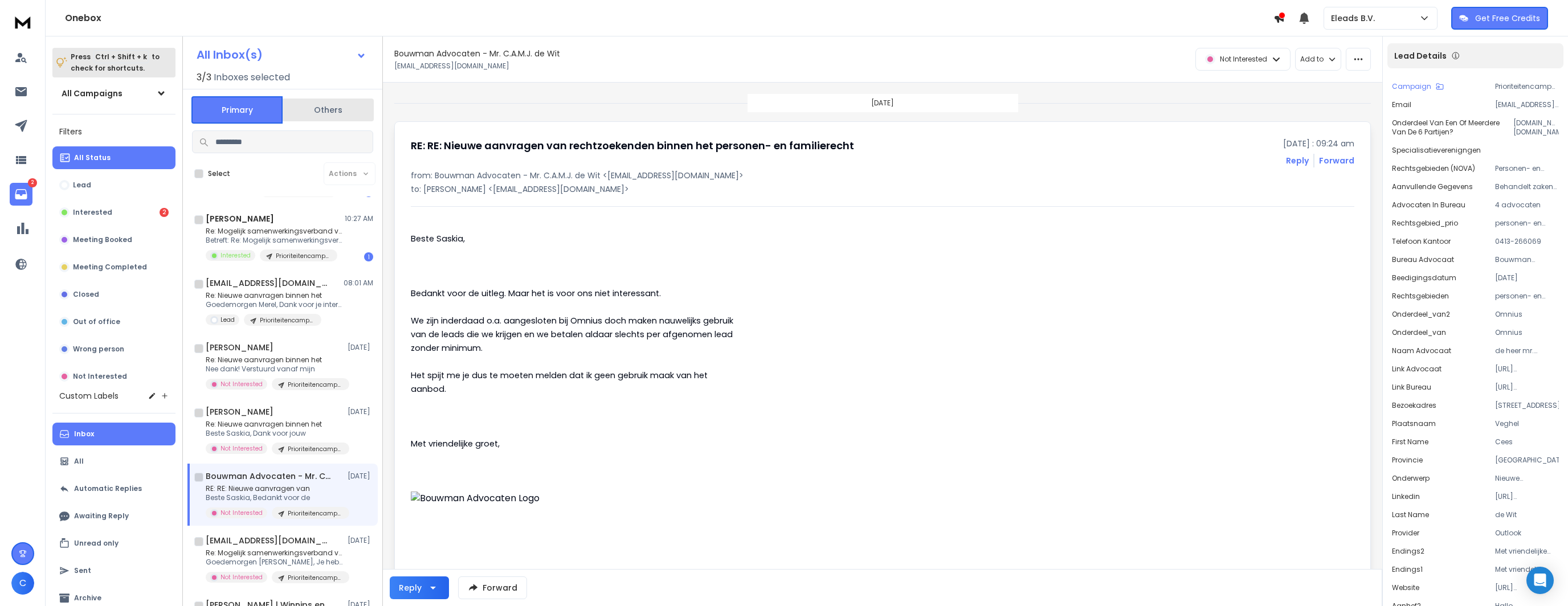
click at [556, 376] on span "Het spijt me je dus te moeten melden dat ik geen gebruik maak van het aanbod." at bounding box center [561, 382] width 299 height 25
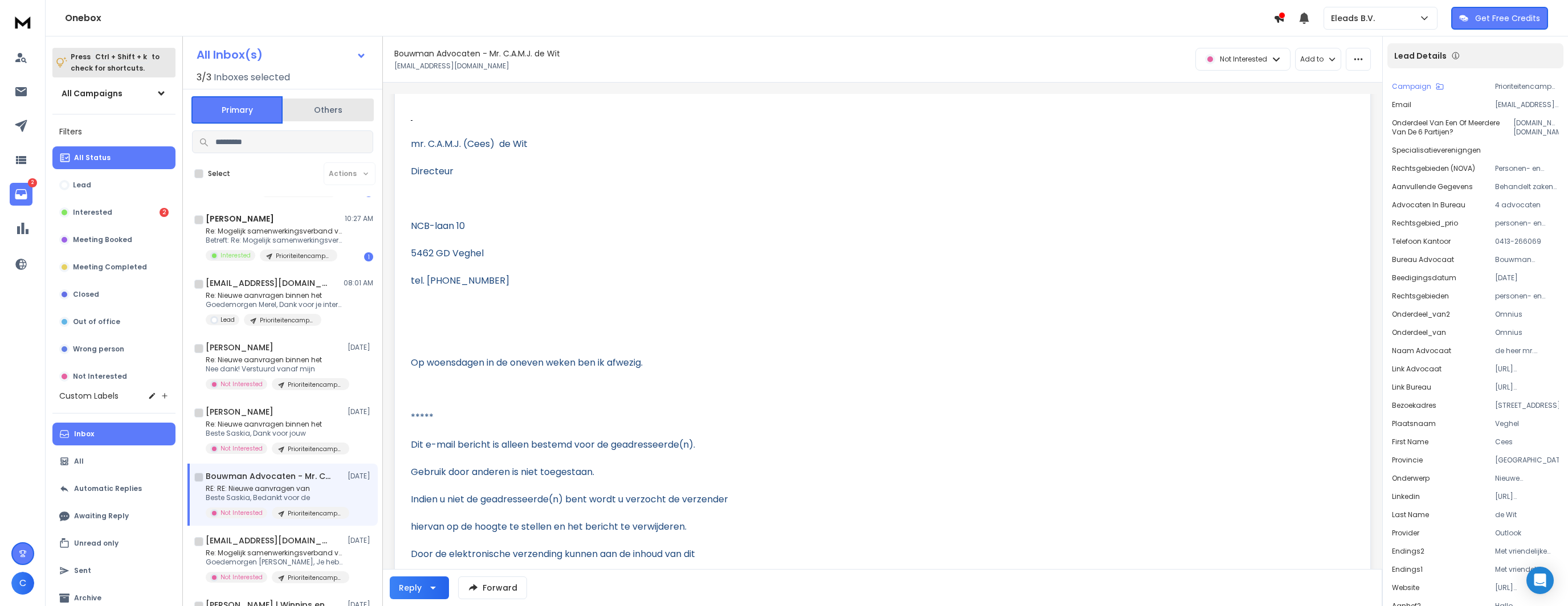
scroll to position [570, 0]
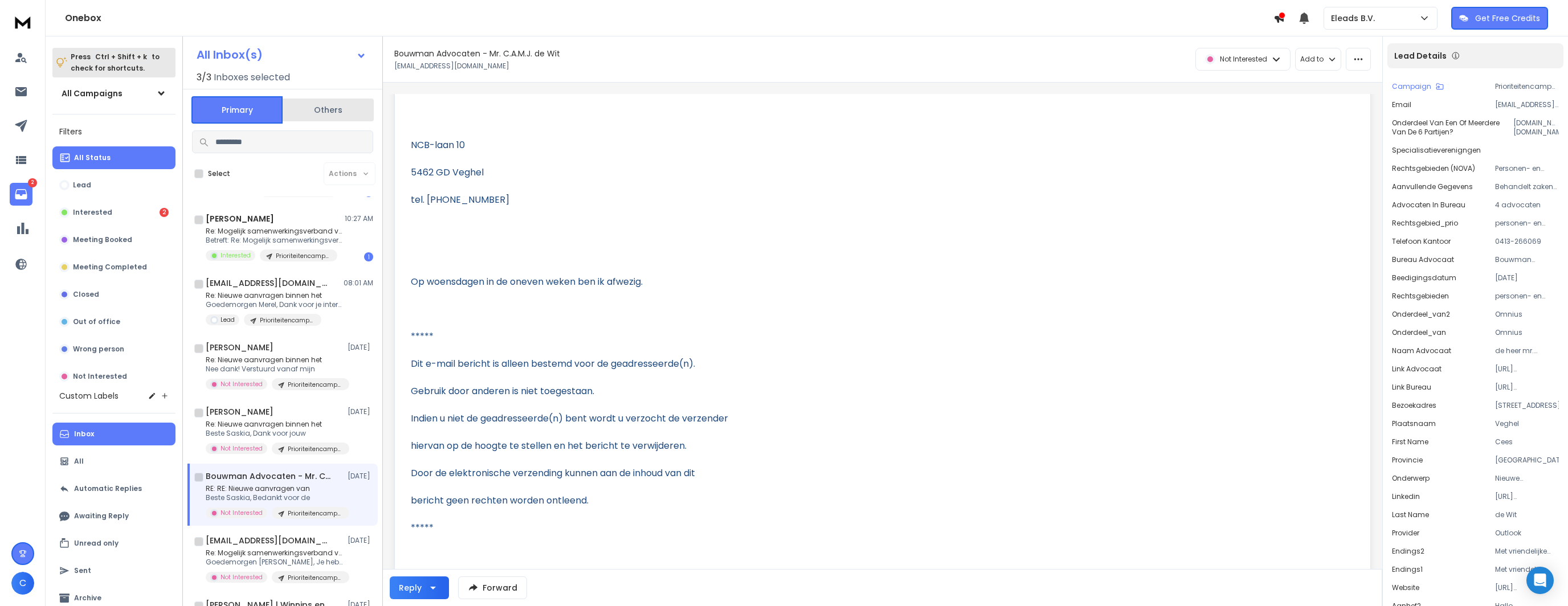
click at [211, 482] on div "Bouwman Advocaten - Mr. C.A.M.J. de Wit [DATE] RE: RE: Nieuwe aanvragen van Bes…" at bounding box center [290, 494] width 168 height 48
click at [289, 541] on h1 "[EMAIL_ADDRESS][DOMAIN_NAME]" at bounding box center [269, 540] width 126 height 11
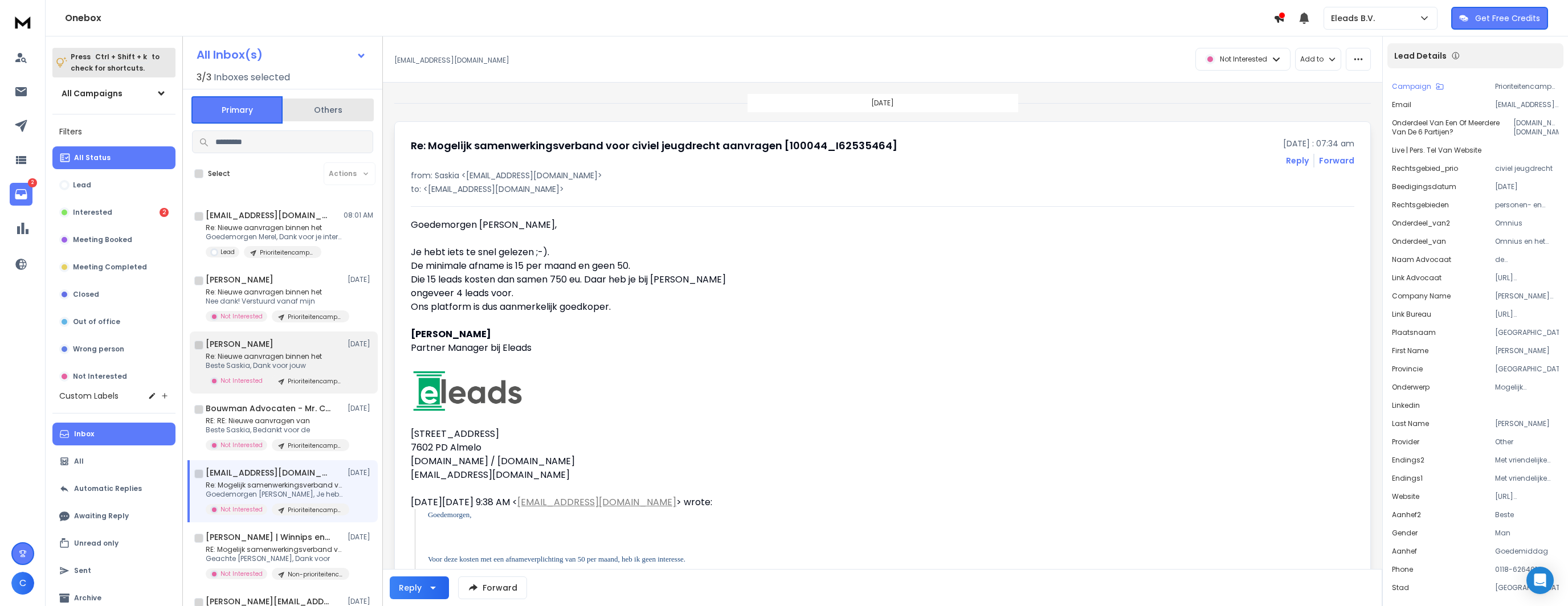
scroll to position [171, 0]
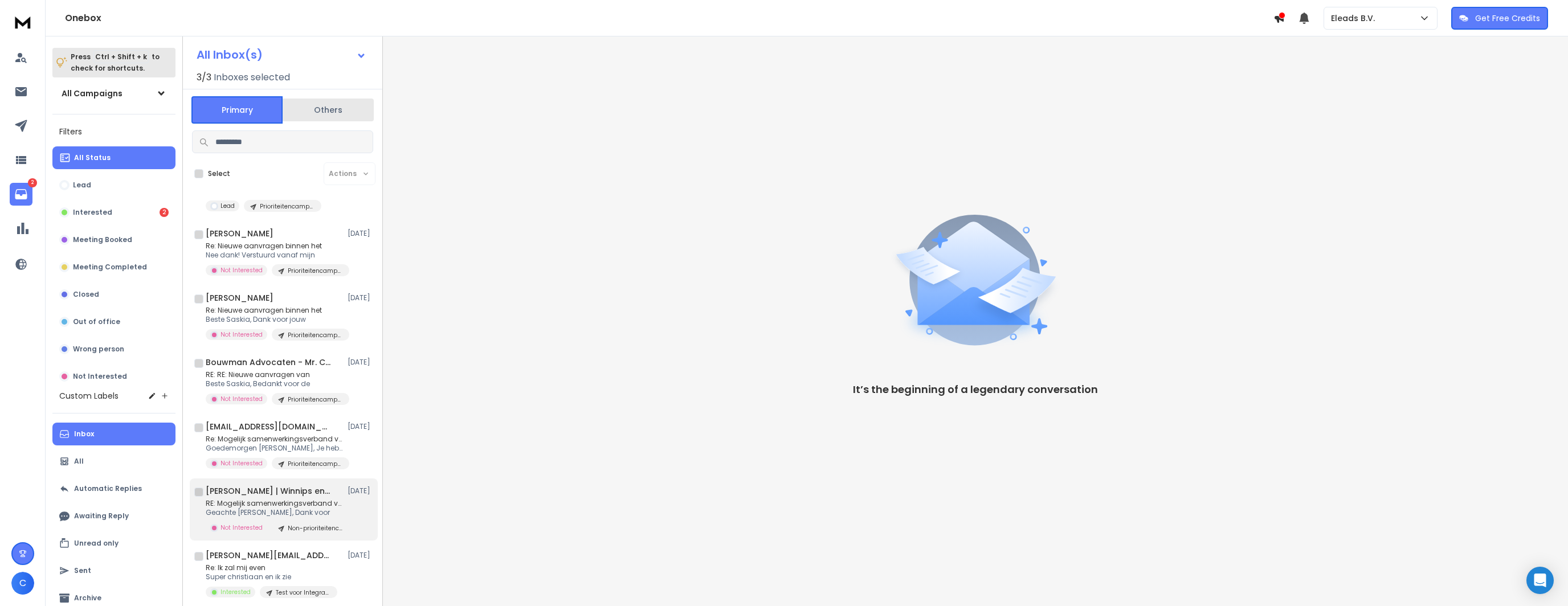
click at [315, 504] on p "RE: Mogelijk samenwerkingsverband voor aanvragen" at bounding box center [274, 503] width 137 height 9
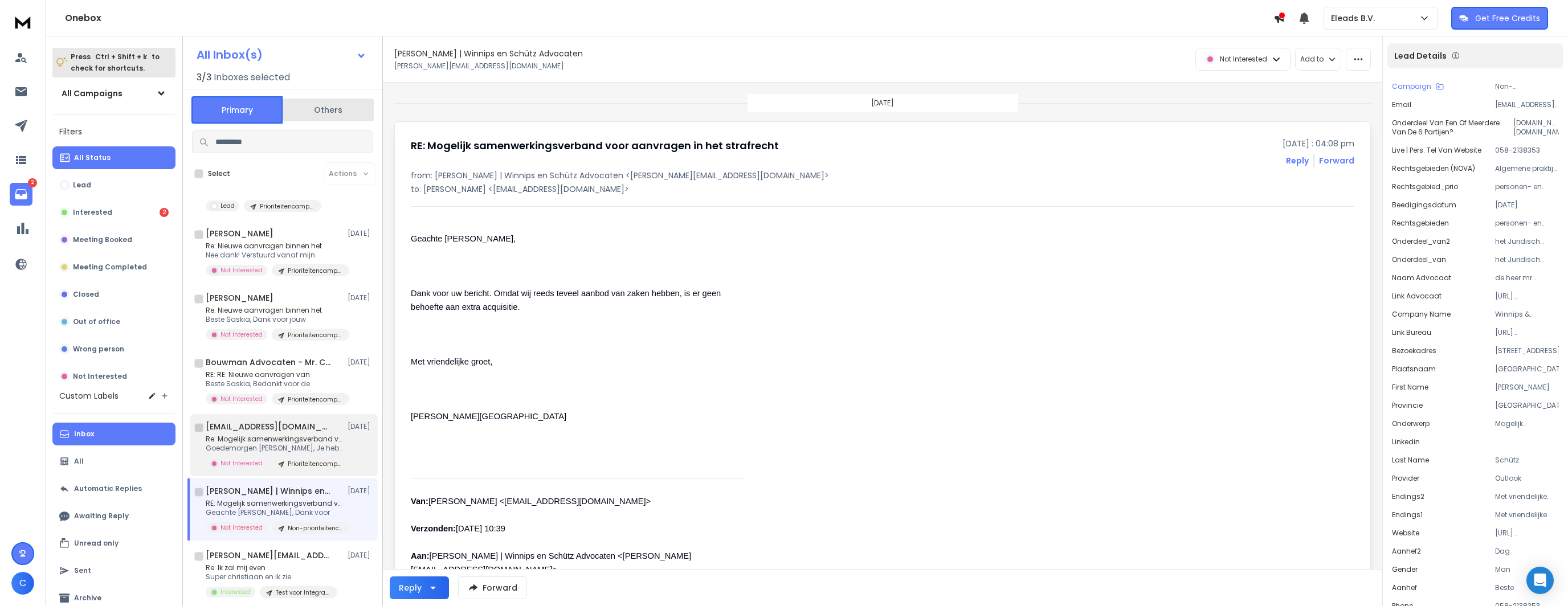
click at [304, 438] on p "Re: Mogelijk samenwerkingsverband voor civiel" at bounding box center [274, 439] width 137 height 9
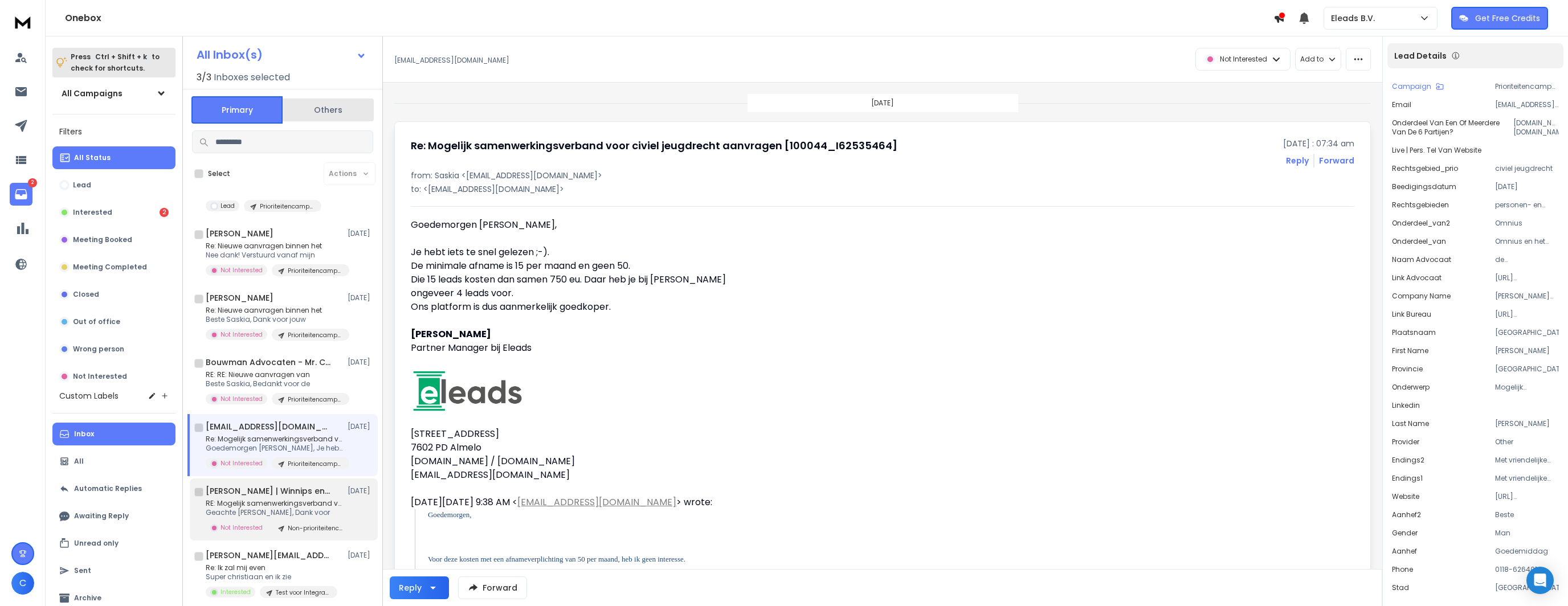
click at [299, 489] on h1 "[PERSON_NAME] | Winnips en Schütz Advocaten" at bounding box center [269, 491] width 126 height 11
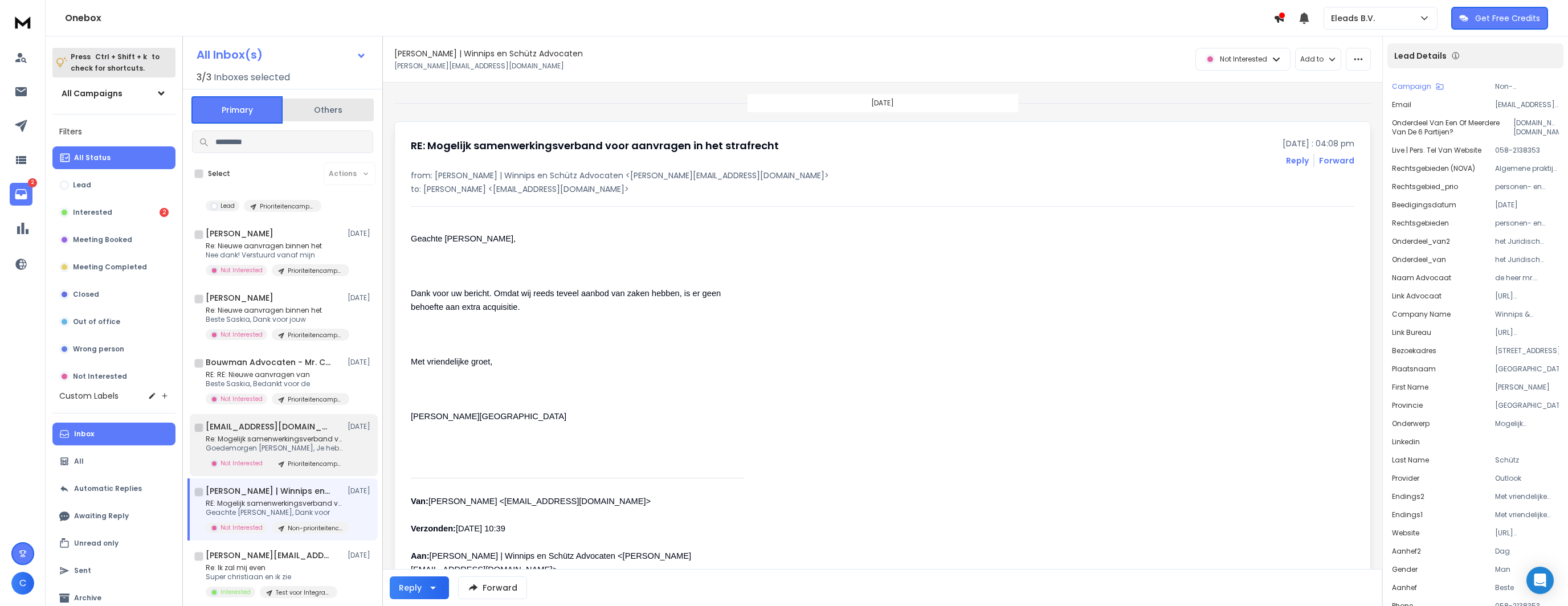
click at [305, 425] on h1 "[EMAIL_ADDRESS][DOMAIN_NAME]" at bounding box center [269, 426] width 126 height 11
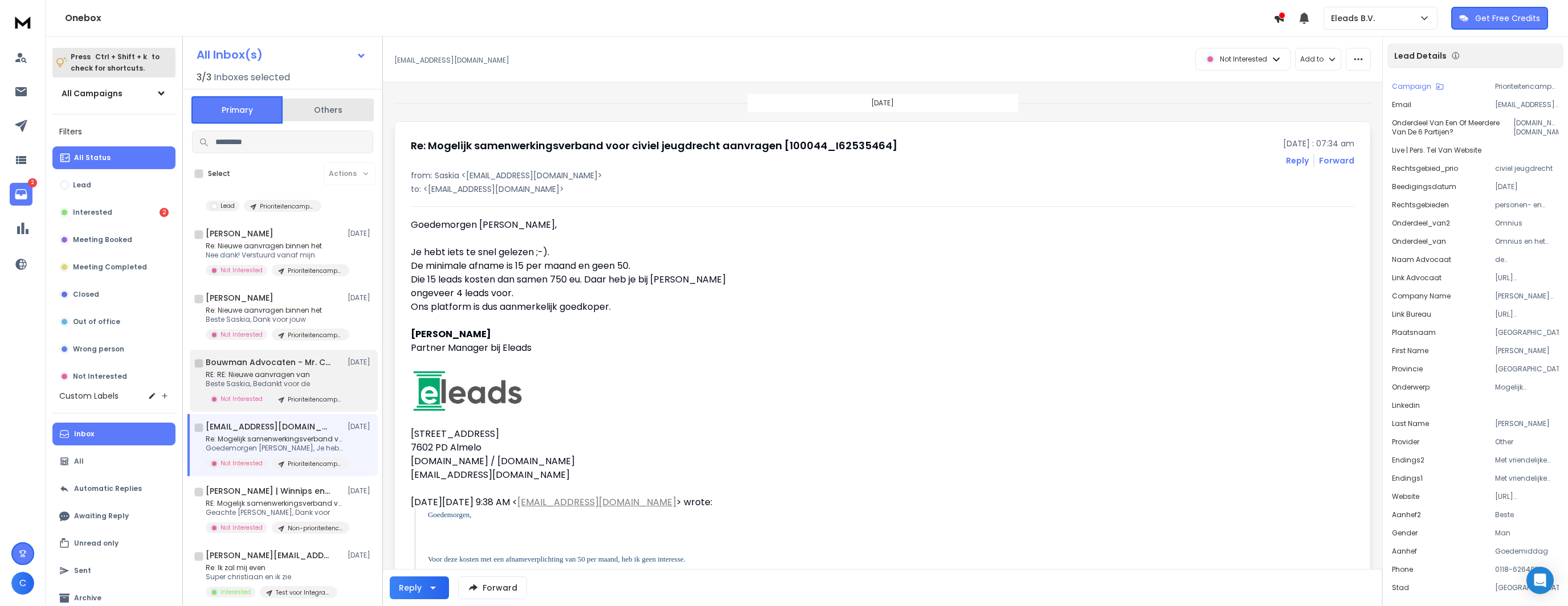
click at [311, 376] on p "RE: RE: Nieuwe aanvragen van" at bounding box center [274, 375] width 137 height 9
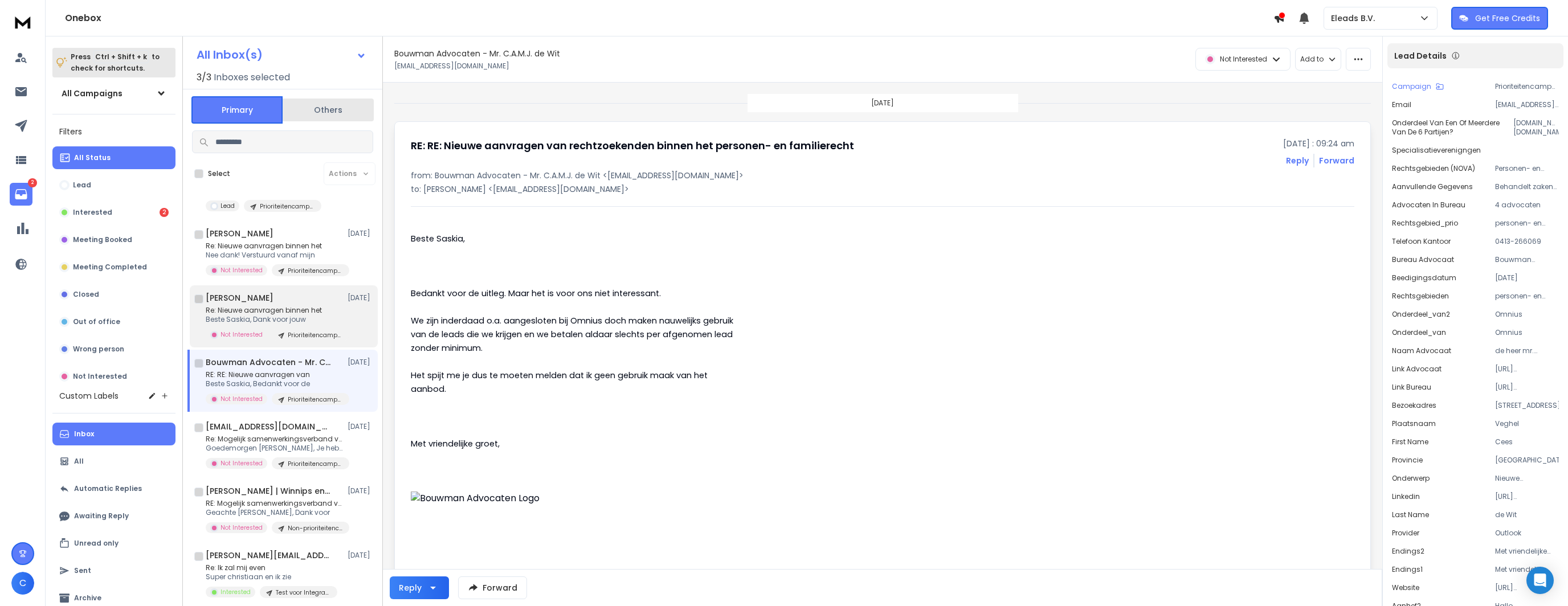
click at [309, 313] on p "Re: Nieuwe aanvragen binnen het" at bounding box center [274, 310] width 137 height 9
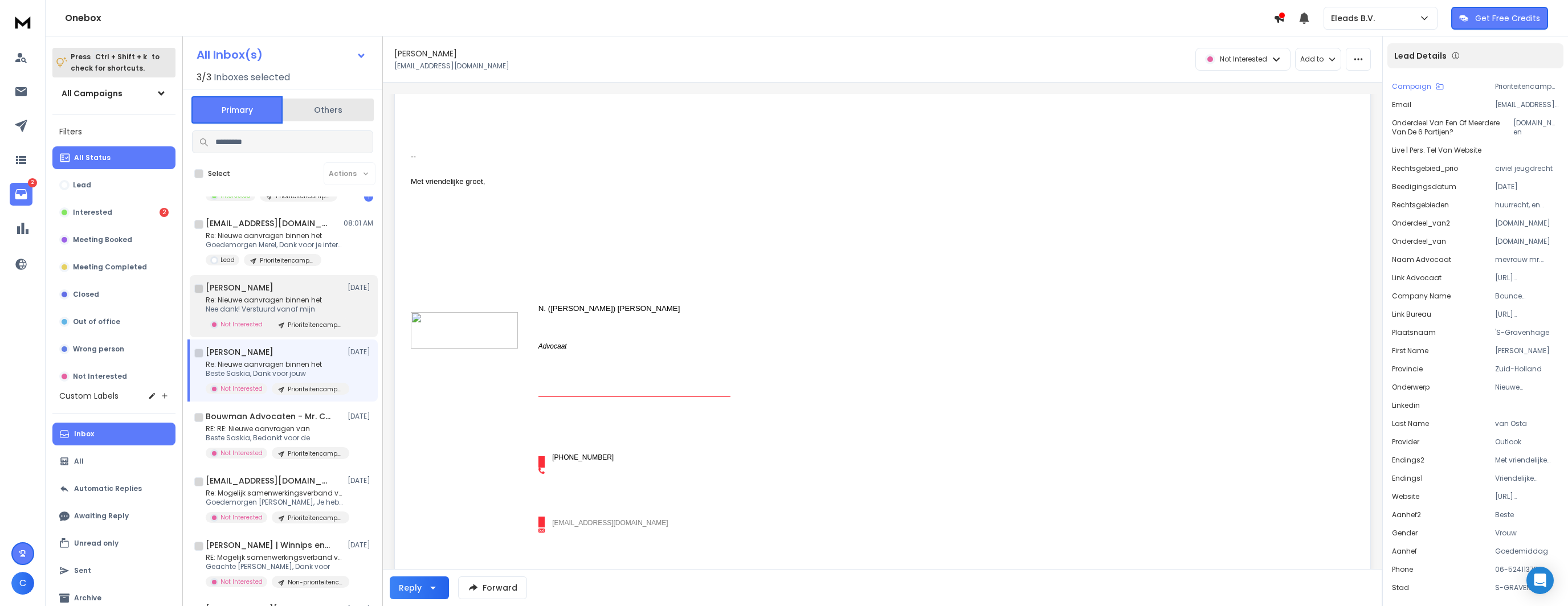
scroll to position [114, 0]
click at [284, 313] on p "Nee dank! Verstuurd vanaf mijn" at bounding box center [274, 312] width 137 height 9
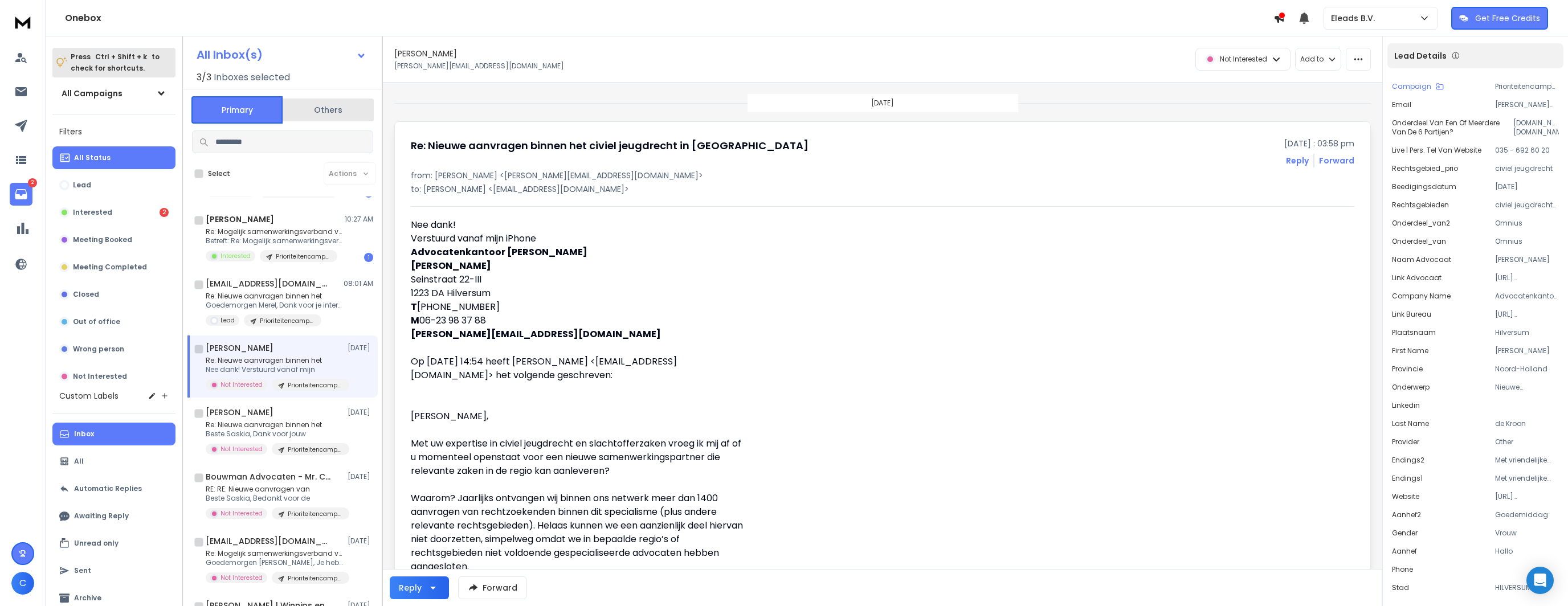
scroll to position [0, 0]
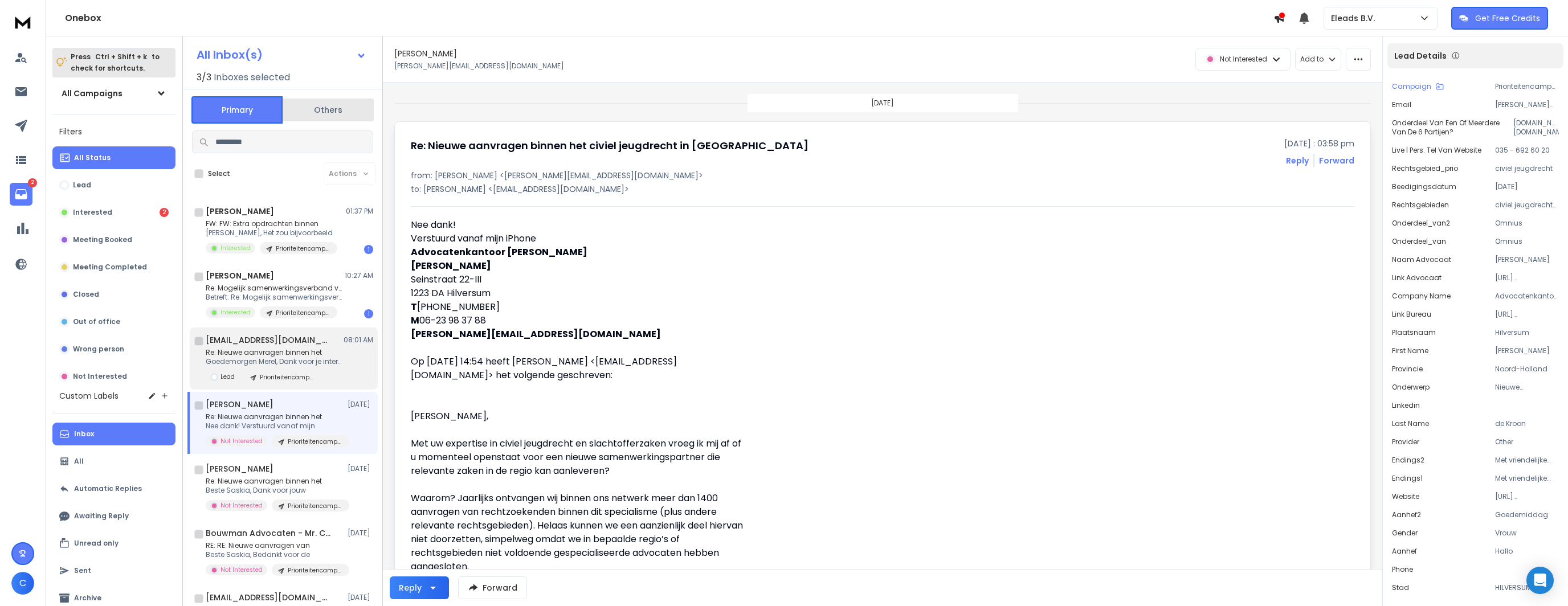
click at [299, 356] on p "Re: Nieuwe aanvragen binnen het" at bounding box center [274, 353] width 137 height 9
click at [16, 131] on icon at bounding box center [21, 125] width 14 height 14
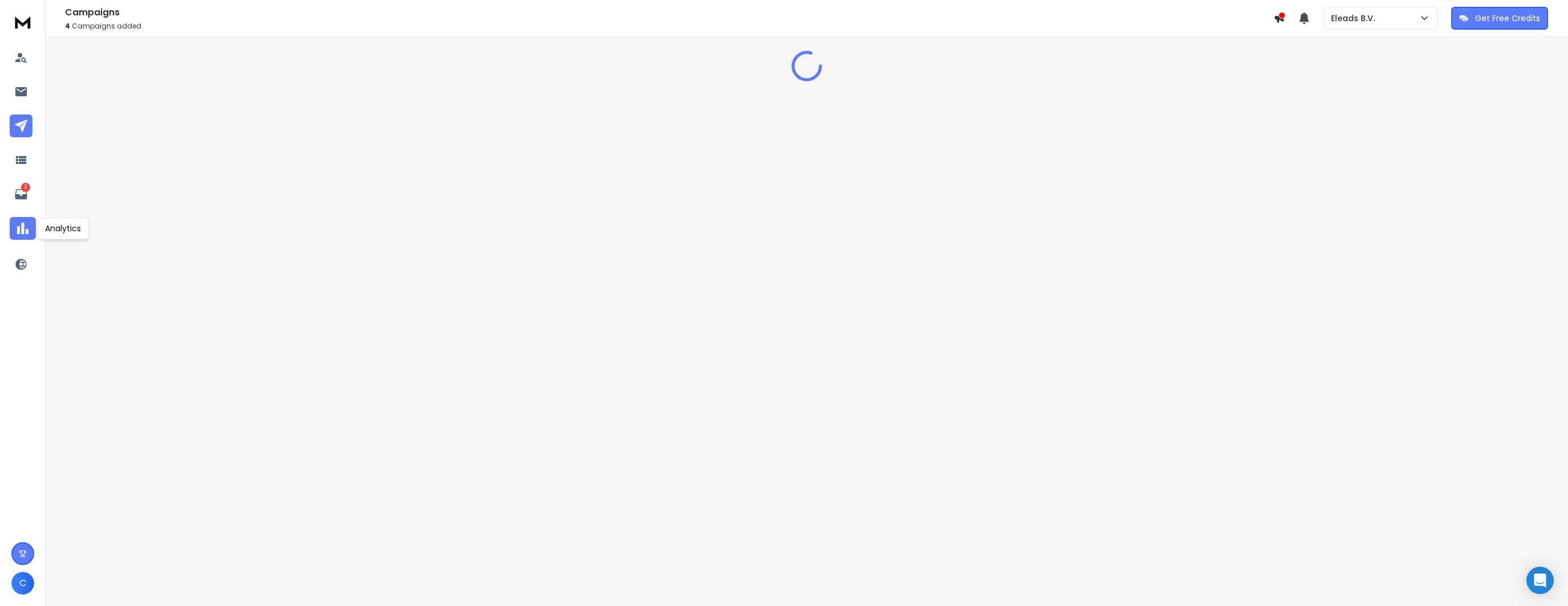
click at [9, 225] on link at bounding box center [22, 228] width 26 height 26
click at [21, 128] on icon at bounding box center [20, 125] width 12 height 12
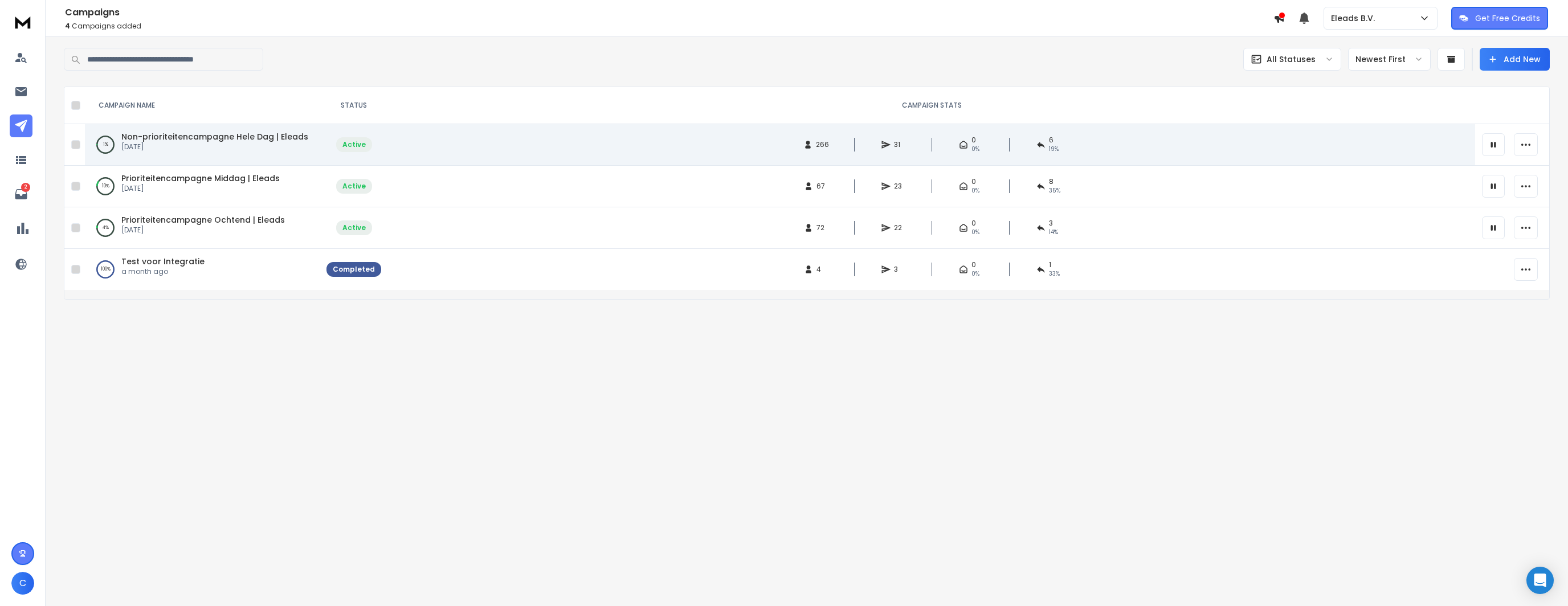
click at [212, 138] on span "Non-prioriteitencampagne Hele Dag | Eleads" at bounding box center [215, 136] width 187 height 11
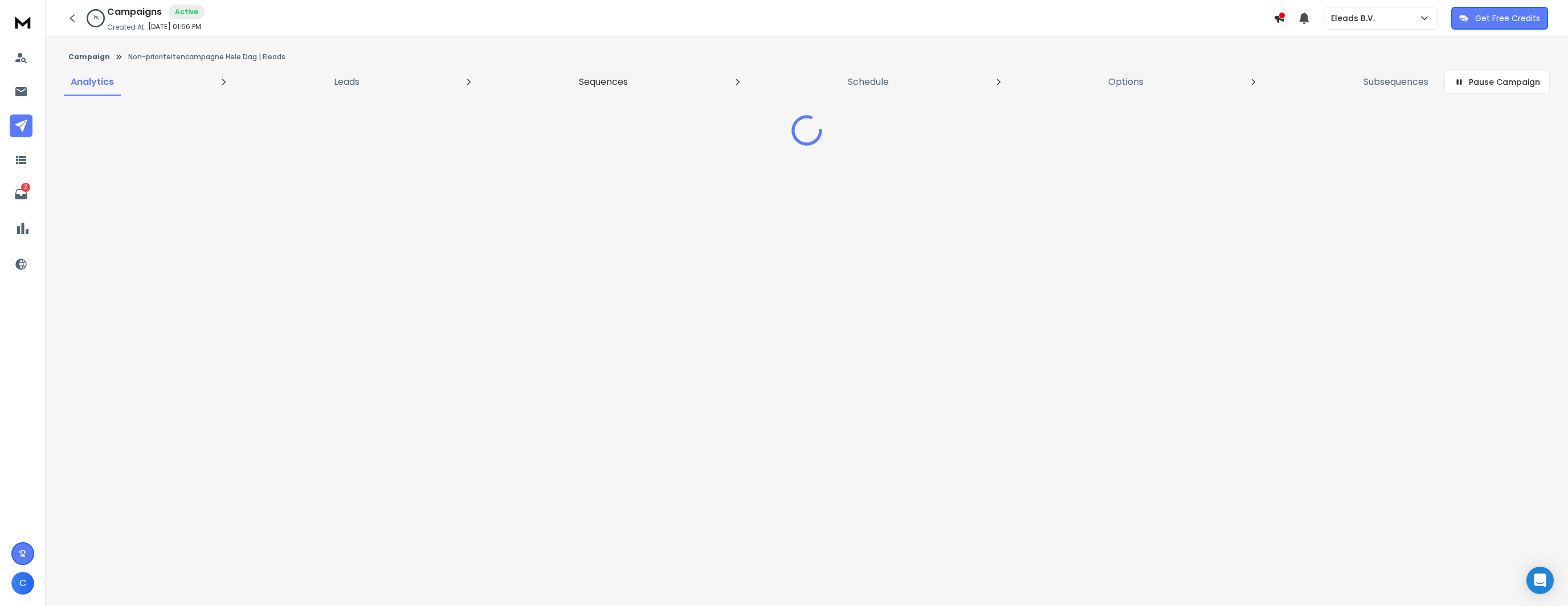
click at [593, 84] on p "Sequences" at bounding box center [604, 82] width 49 height 14
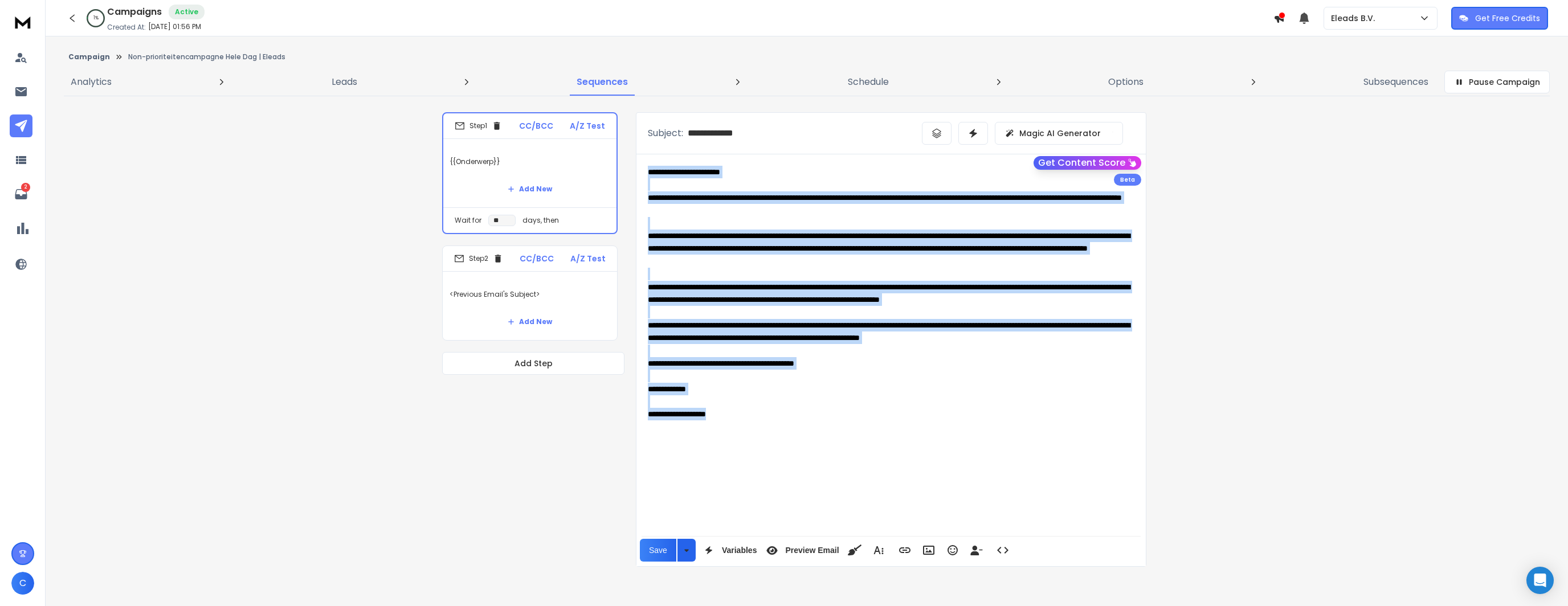
drag, startPoint x: 748, startPoint y: 442, endPoint x: 594, endPoint y: 155, distance: 325.7
click at [594, 155] on div "**********" at bounding box center [807, 339] width 729 height 454
click at [672, 239] on div "**********" at bounding box center [891, 248] width 487 height 38
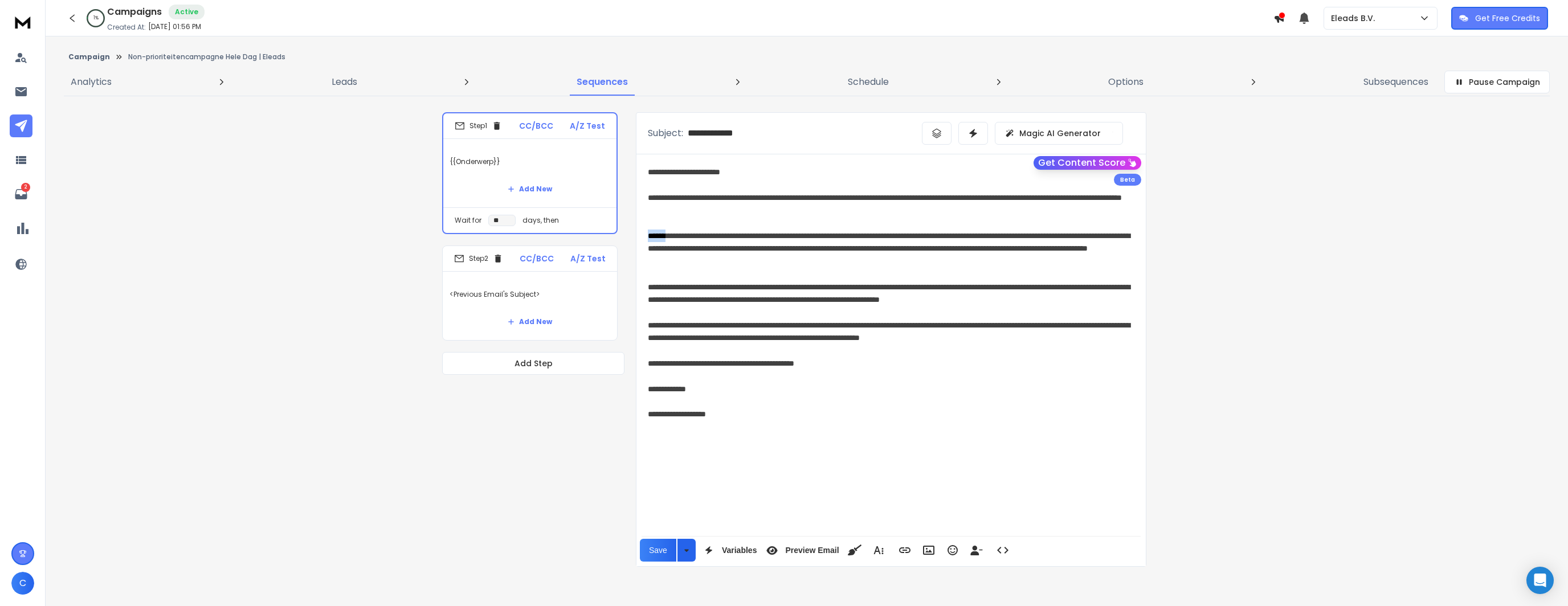
click at [672, 239] on div "**********" at bounding box center [891, 248] width 487 height 38
